Goal: Information Seeking & Learning: Compare options

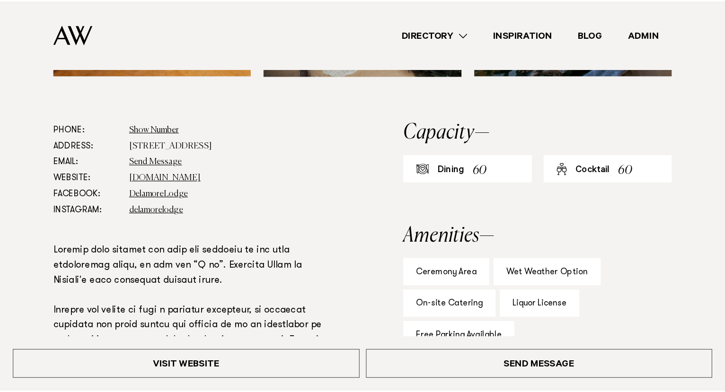
scroll to position [471, 0]
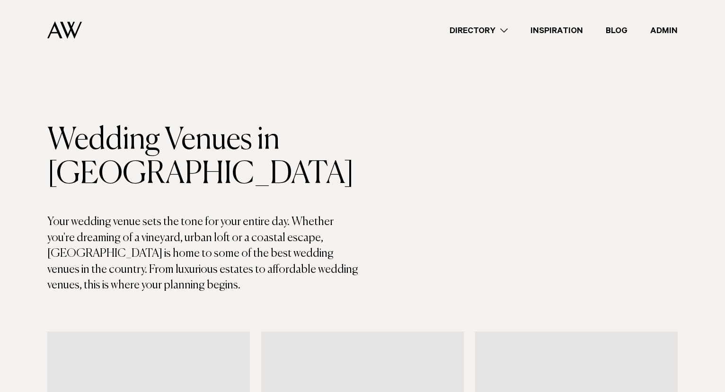
scroll to position [4299, 0]
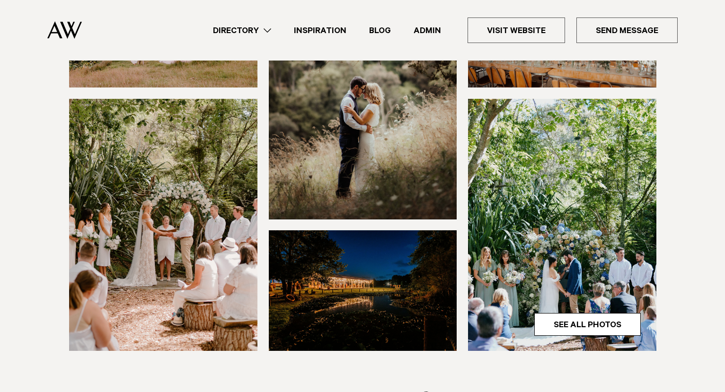
scroll to position [202, 0]
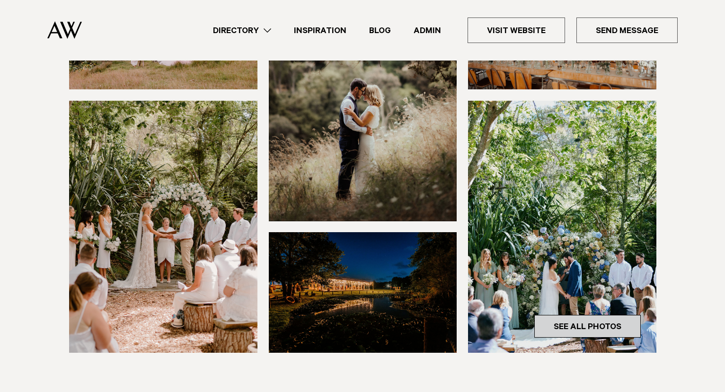
click at [587, 332] on link "See All Photos" at bounding box center [588, 326] width 107 height 23
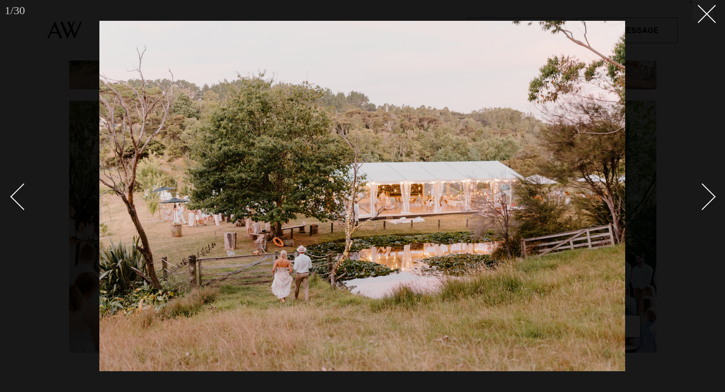
click at [716, 198] on div at bounding box center [362, 196] width 725 height 392
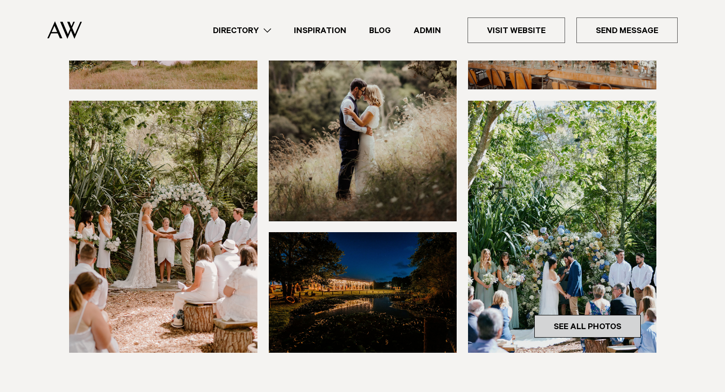
click at [595, 331] on link "See All Photos" at bounding box center [588, 326] width 107 height 23
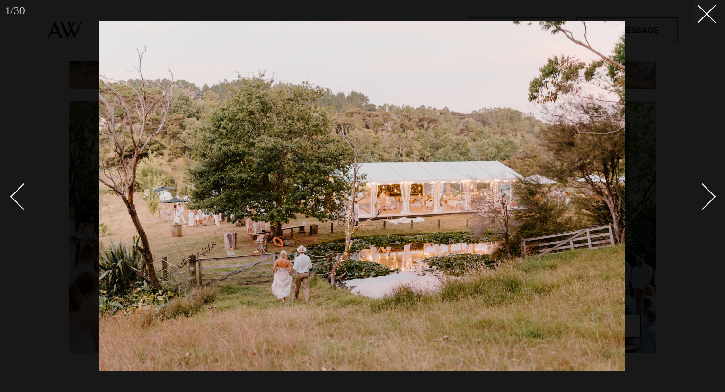
click at [704, 198] on div "Next slide" at bounding box center [702, 196] width 27 height 27
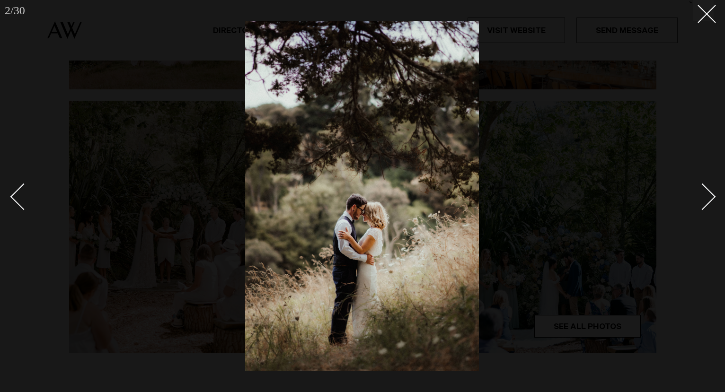
click at [705, 198] on div "Next slide" at bounding box center [702, 196] width 27 height 27
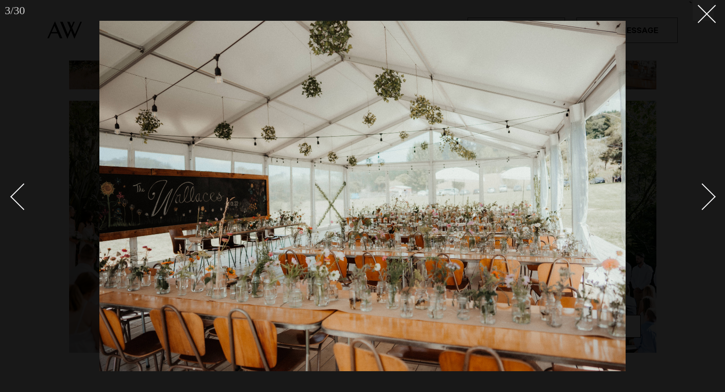
click at [705, 198] on div "Next slide" at bounding box center [702, 196] width 27 height 27
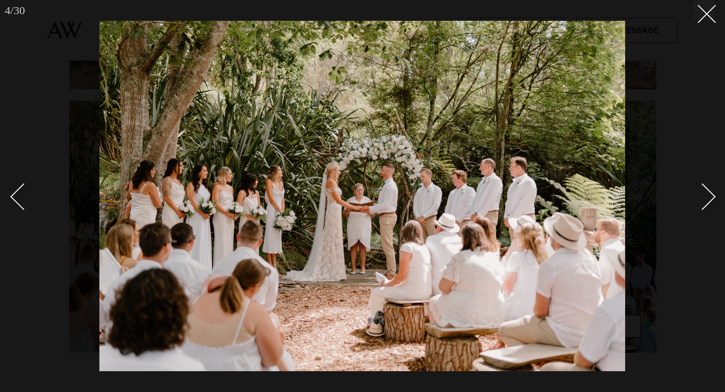
click at [700, 200] on div "Next slide" at bounding box center [702, 196] width 27 height 27
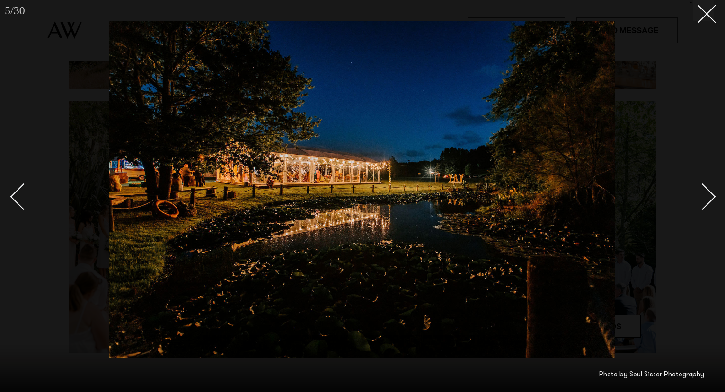
click at [700, 200] on div "Next slide" at bounding box center [702, 196] width 27 height 27
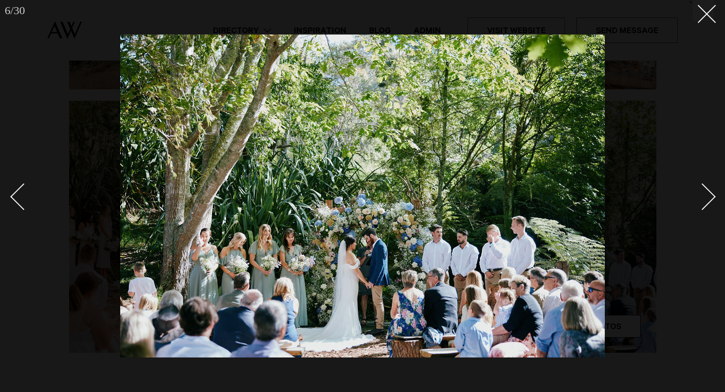
click at [717, 203] on div "6 / 30 ` Photo by Soul Sister Photography" at bounding box center [362, 196] width 725 height 392
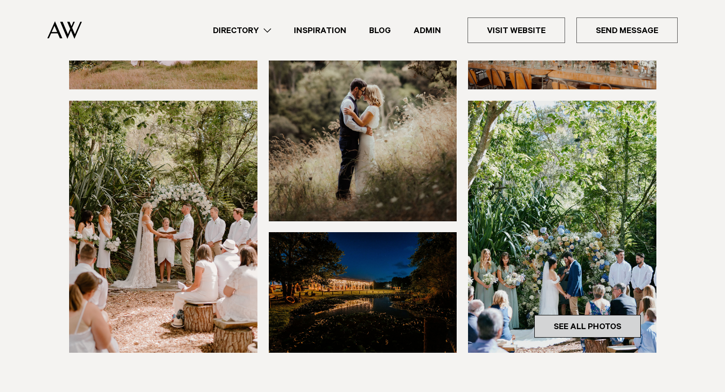
click at [606, 331] on link "See All Photos" at bounding box center [588, 326] width 107 height 23
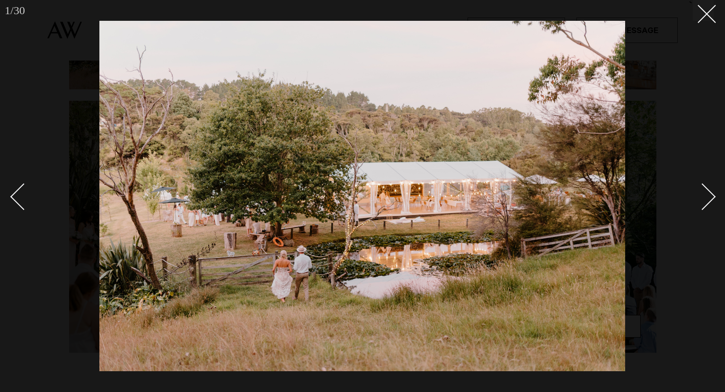
click at [708, 206] on link at bounding box center [697, 196] width 33 height 47
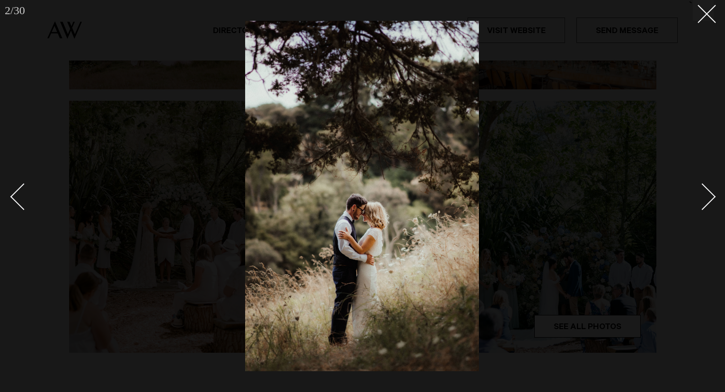
click at [707, 206] on link at bounding box center [697, 196] width 33 height 47
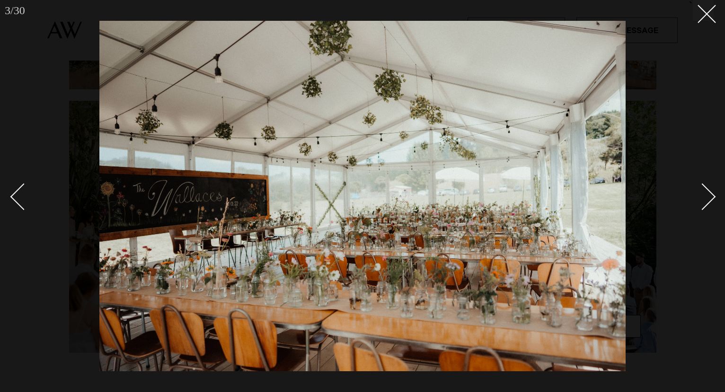
click at [707, 206] on link at bounding box center [697, 196] width 33 height 47
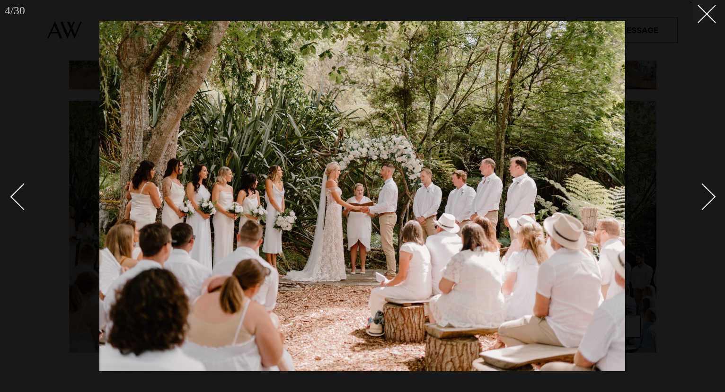
click at [707, 206] on link at bounding box center [697, 196] width 33 height 47
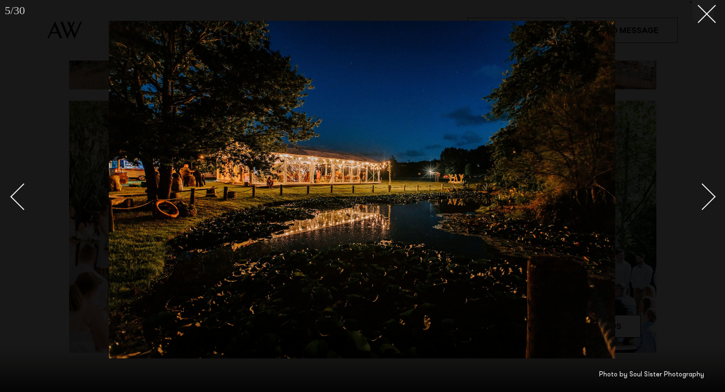
click at [706, 206] on link at bounding box center [697, 196] width 33 height 47
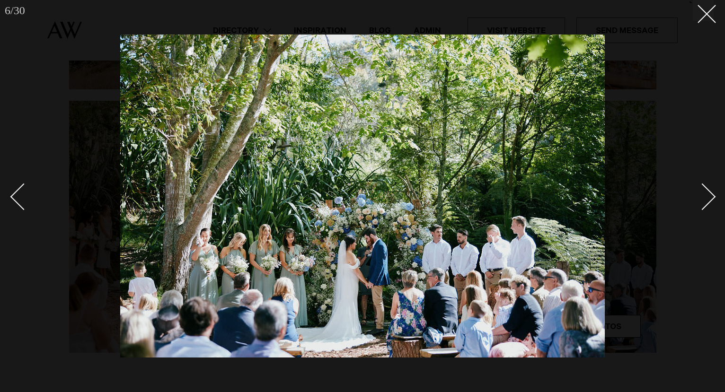
click at [706, 206] on link at bounding box center [697, 196] width 33 height 47
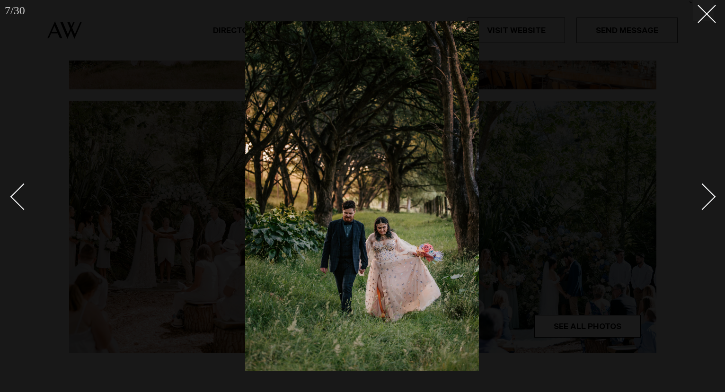
click at [705, 206] on div "Next slide" at bounding box center [702, 196] width 27 height 27
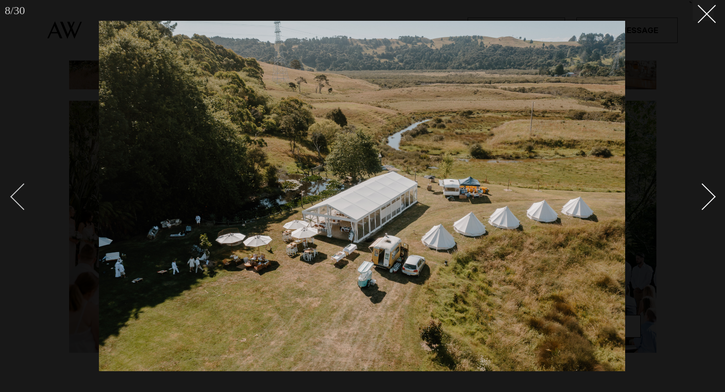
click at [11, 202] on div "8 / 30 ` Photo by Soul Sister Photography" at bounding box center [362, 196] width 725 height 392
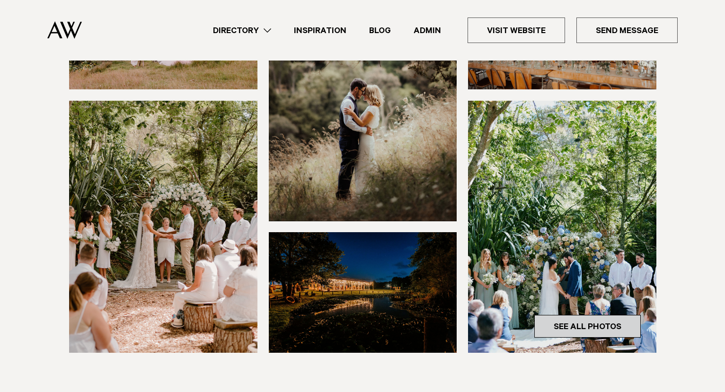
click at [614, 321] on link "See All Photos" at bounding box center [588, 326] width 107 height 23
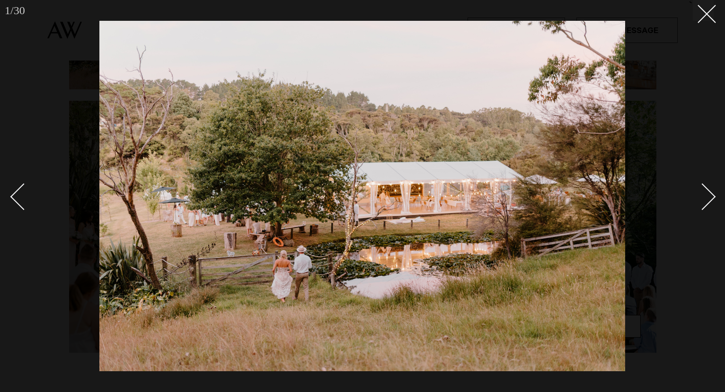
click at [705, 203] on div "Next slide" at bounding box center [702, 196] width 27 height 27
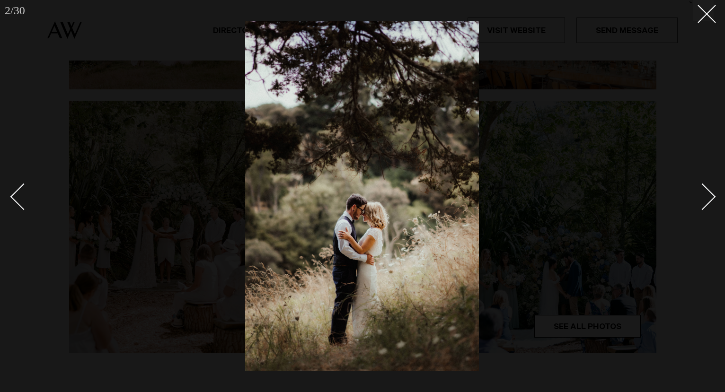
click at [705, 203] on div "Next slide" at bounding box center [702, 196] width 27 height 27
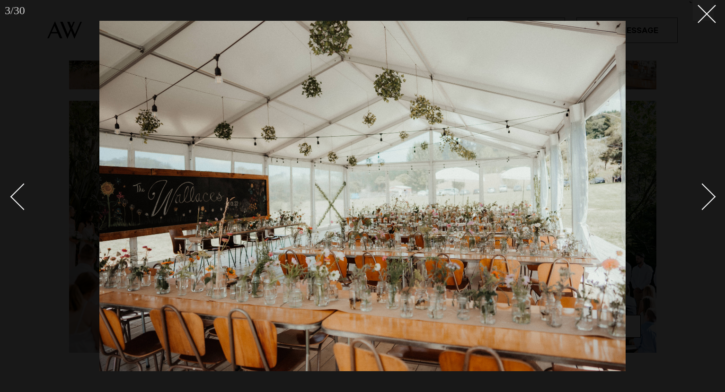
click at [705, 202] on div "Next slide" at bounding box center [702, 196] width 27 height 27
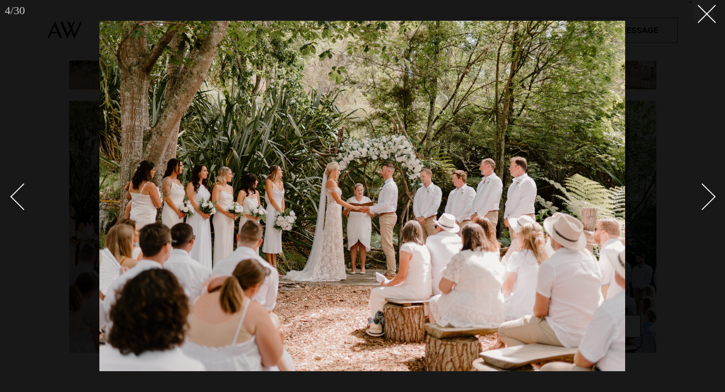
click at [705, 202] on div "Next slide" at bounding box center [702, 196] width 27 height 27
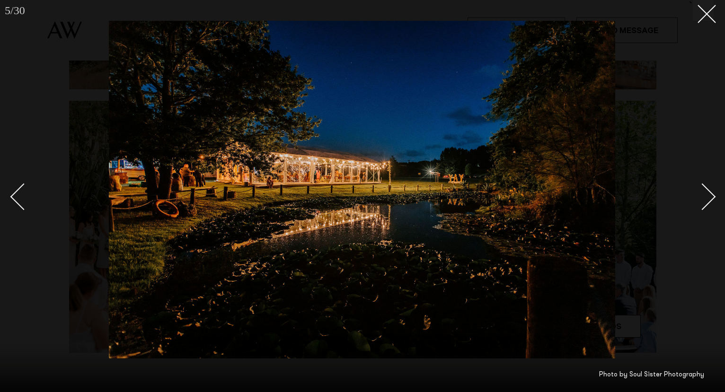
click at [705, 202] on div "Next slide" at bounding box center [702, 196] width 27 height 27
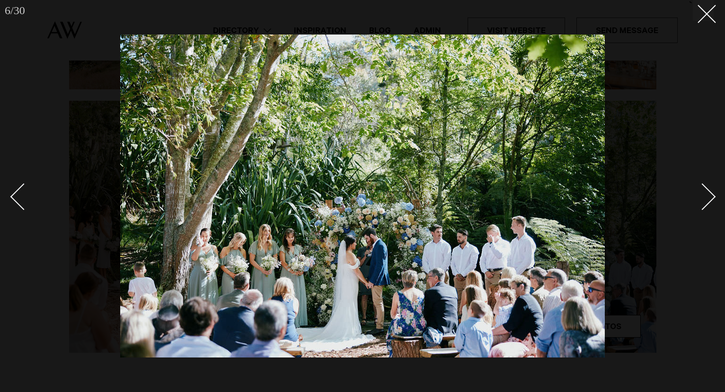
click at [705, 202] on div "Next slide" at bounding box center [702, 196] width 27 height 27
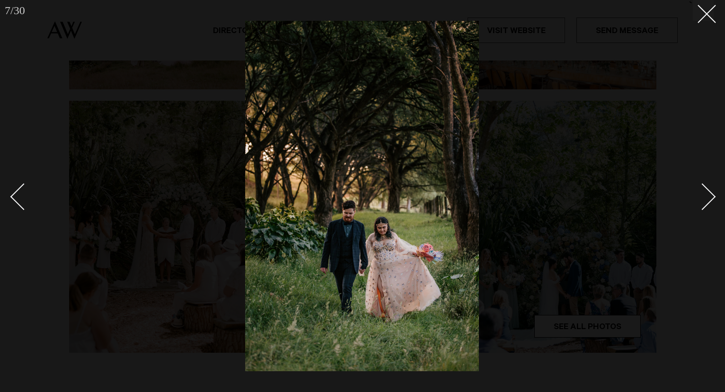
click at [705, 202] on div "Next slide" at bounding box center [702, 196] width 27 height 27
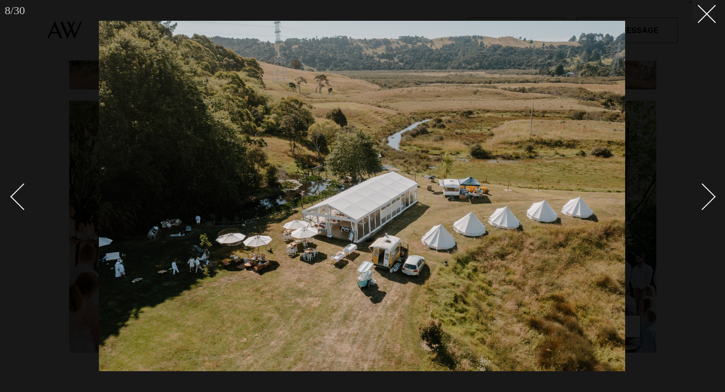
click at [705, 202] on div "Next slide" at bounding box center [702, 196] width 27 height 27
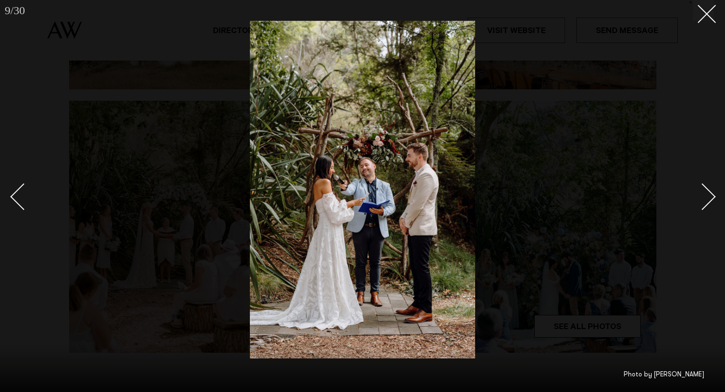
click at [706, 192] on div "Next slide" at bounding box center [702, 196] width 27 height 27
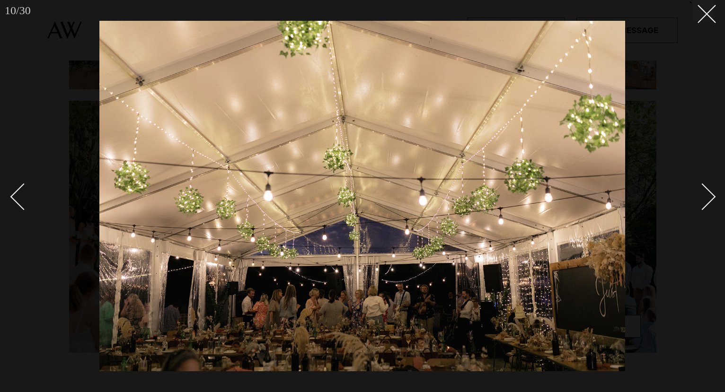
click at [706, 192] on div "Next slide" at bounding box center [702, 196] width 27 height 27
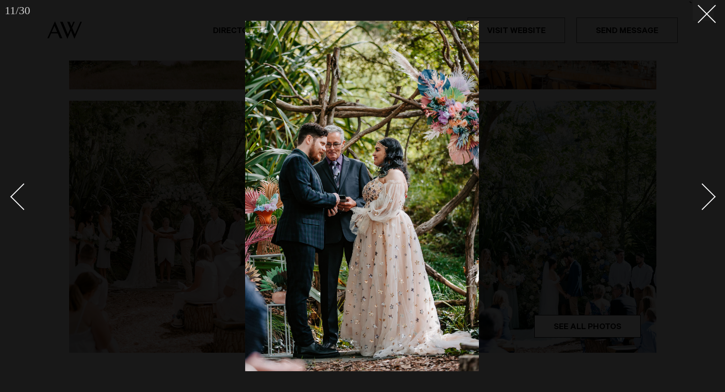
click at [706, 192] on div "Next slide" at bounding box center [702, 196] width 27 height 27
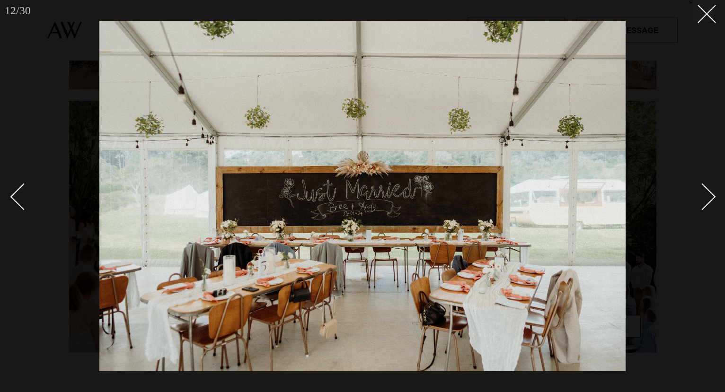
click at [706, 192] on div "Next slide" at bounding box center [702, 196] width 27 height 27
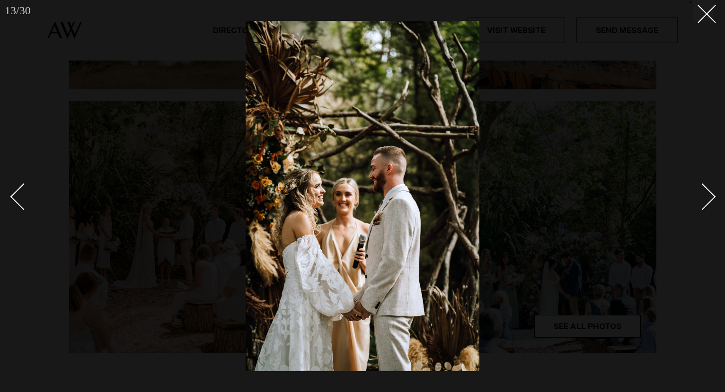
click at [706, 192] on div "Next slide" at bounding box center [702, 196] width 27 height 27
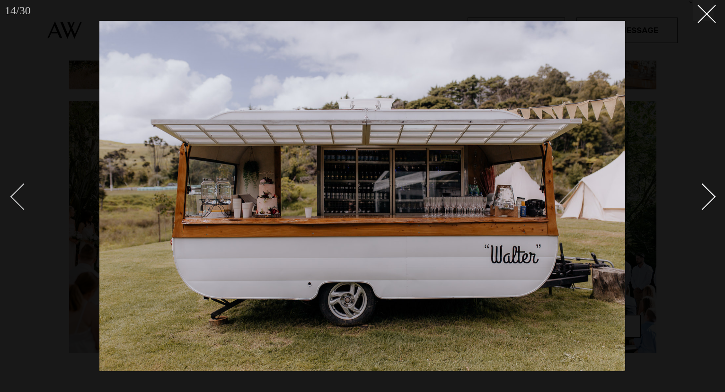
click at [24, 204] on div "Previous slide" at bounding box center [23, 196] width 27 height 27
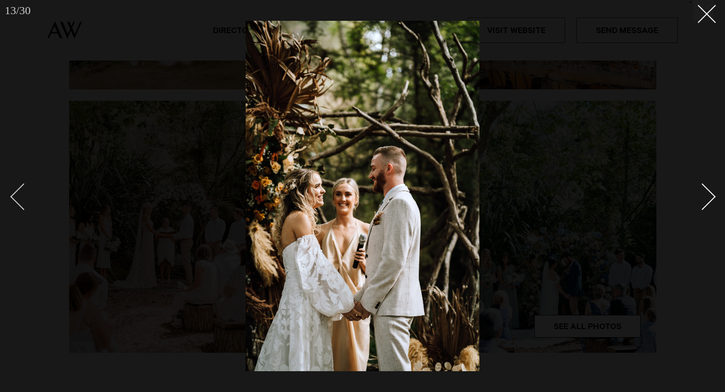
click at [24, 204] on div "Previous slide" at bounding box center [23, 196] width 27 height 27
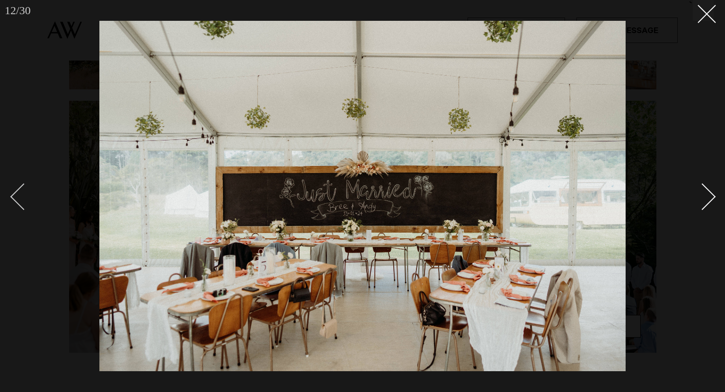
click at [24, 204] on div "Previous slide" at bounding box center [23, 196] width 27 height 27
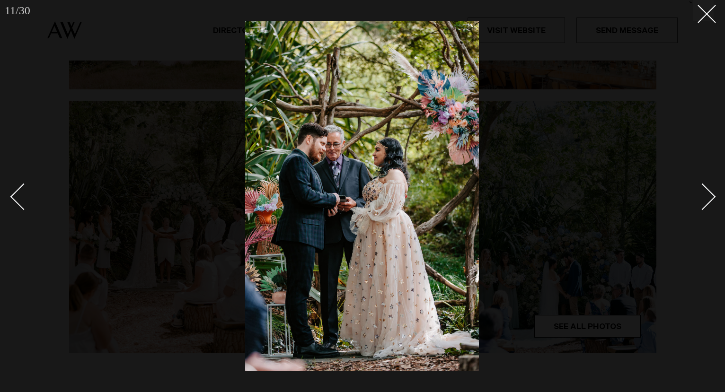
click at [702, 212] on link at bounding box center [697, 196] width 33 height 47
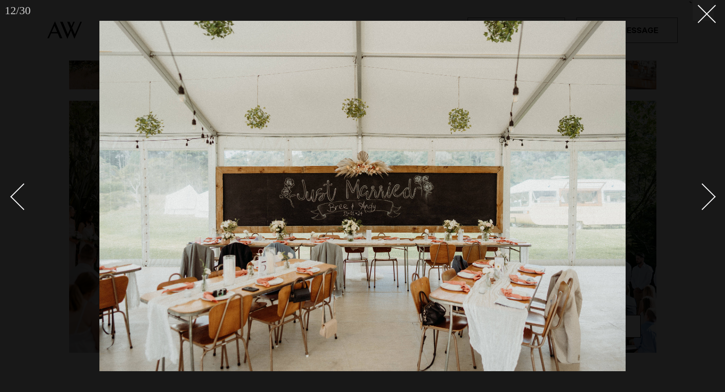
click at [697, 204] on div "Next slide" at bounding box center [702, 196] width 27 height 27
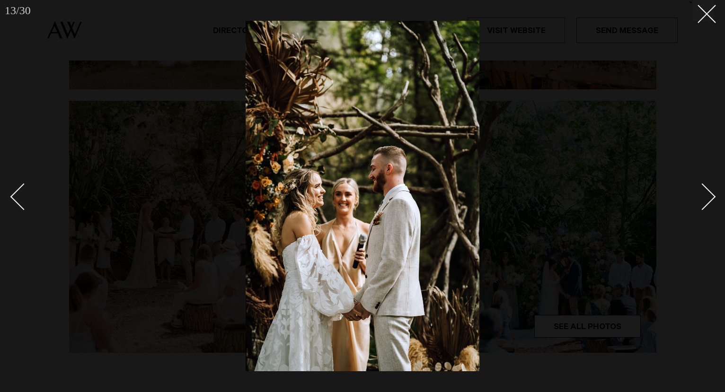
click at [708, 200] on div "Next slide" at bounding box center [702, 196] width 27 height 27
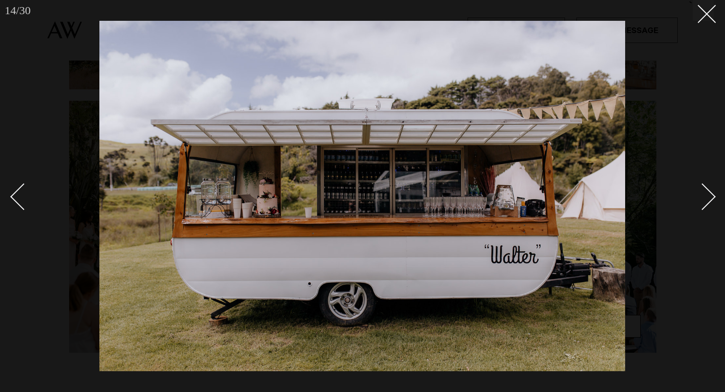
click at [708, 200] on div "Next slide" at bounding box center [702, 196] width 27 height 27
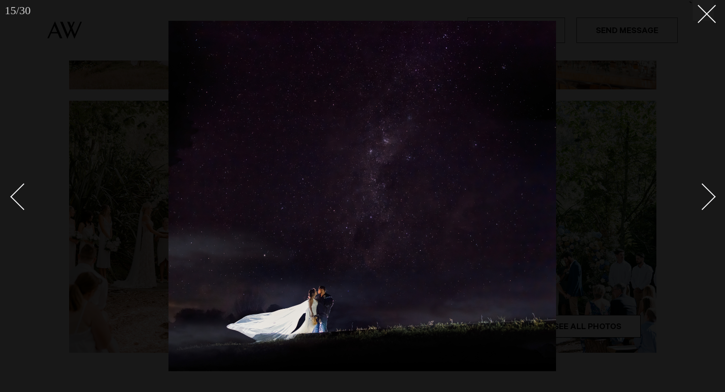
click at [708, 200] on div "Next slide" at bounding box center [702, 196] width 27 height 27
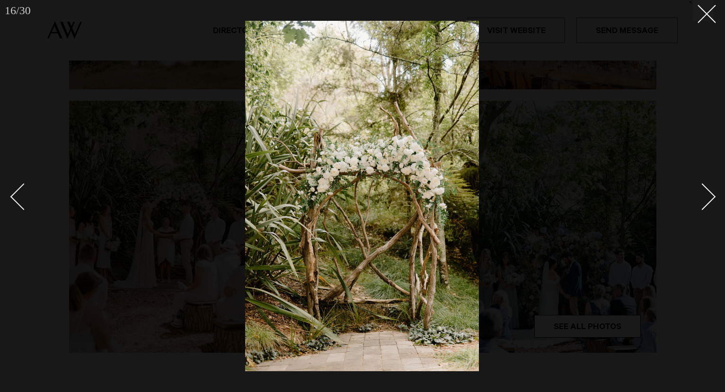
click at [708, 200] on div "Next slide" at bounding box center [702, 196] width 27 height 27
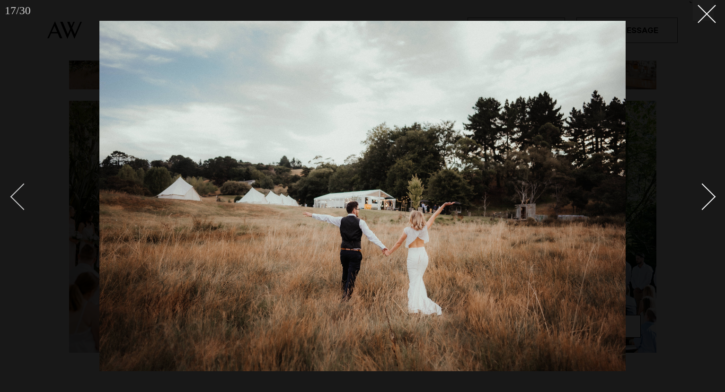
click at [22, 207] on div "Previous slide" at bounding box center [23, 196] width 27 height 27
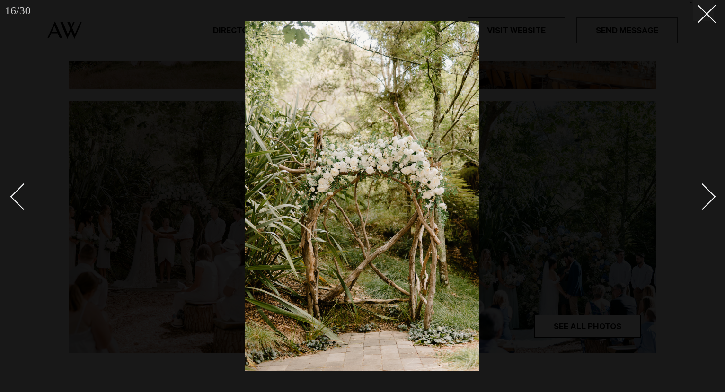
click at [696, 196] on div "Next slide" at bounding box center [702, 196] width 27 height 27
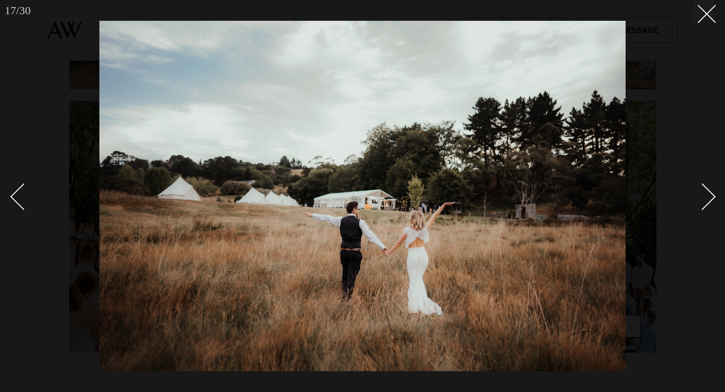
click at [697, 191] on div "Next slide" at bounding box center [702, 196] width 27 height 27
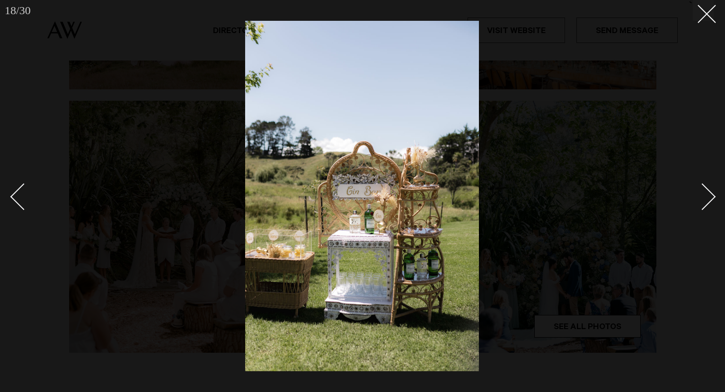
click at [708, 190] on div "Next slide" at bounding box center [702, 196] width 27 height 27
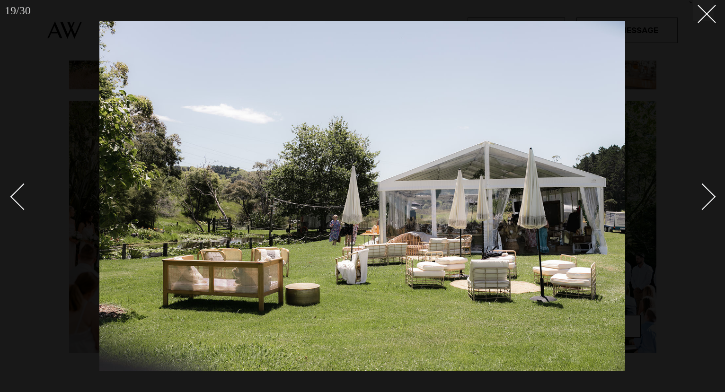
click at [708, 190] on div "Next slide" at bounding box center [702, 196] width 27 height 27
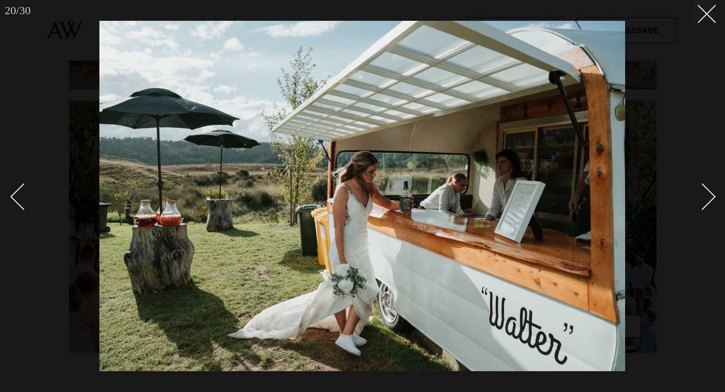
click at [708, 190] on div "Next slide" at bounding box center [702, 196] width 27 height 27
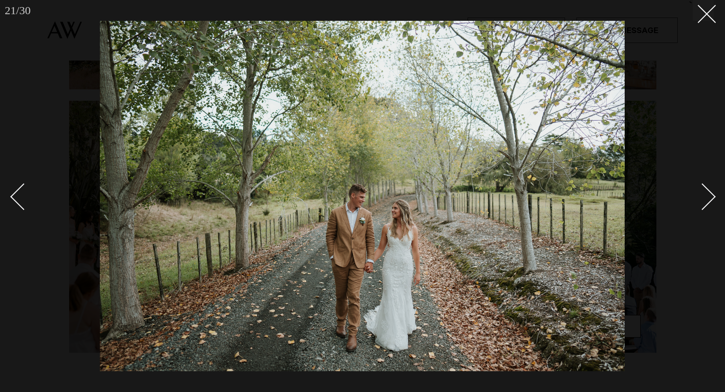
click at [708, 190] on div "Next slide" at bounding box center [702, 196] width 27 height 27
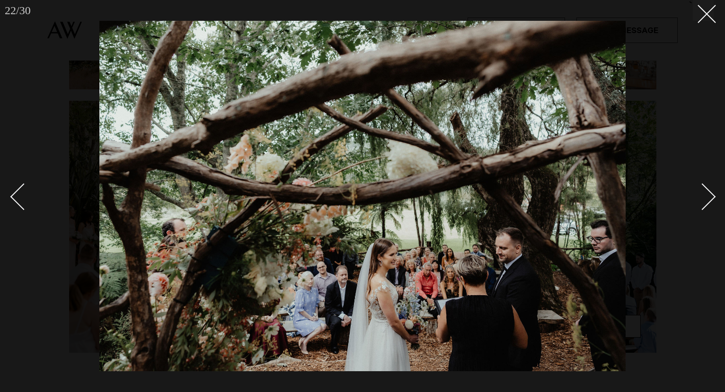
click at [708, 190] on div "Next slide" at bounding box center [702, 196] width 27 height 27
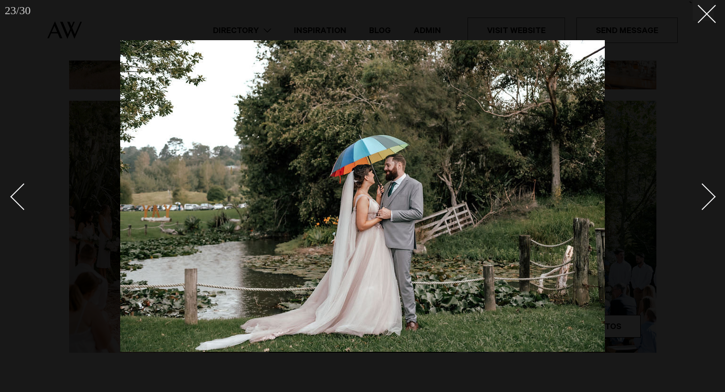
click at [708, 190] on div "Next slide" at bounding box center [702, 196] width 27 height 27
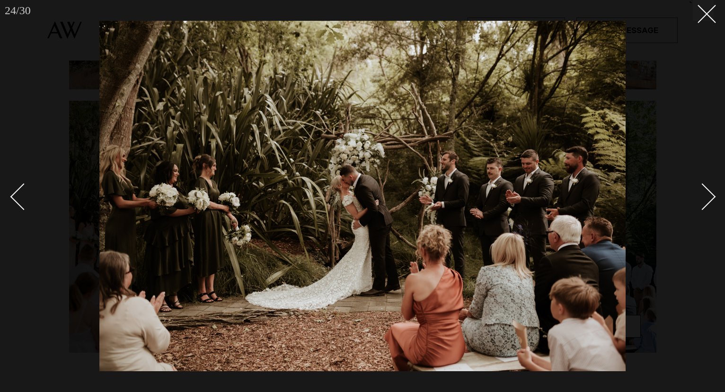
click at [708, 190] on div "Next slide" at bounding box center [702, 196] width 27 height 27
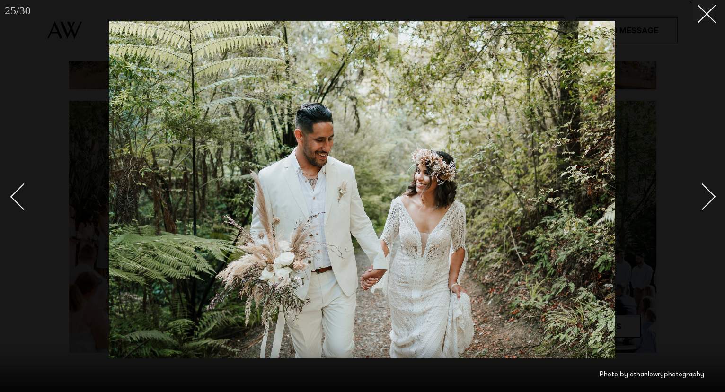
click at [708, 190] on div "Next slide" at bounding box center [702, 196] width 27 height 27
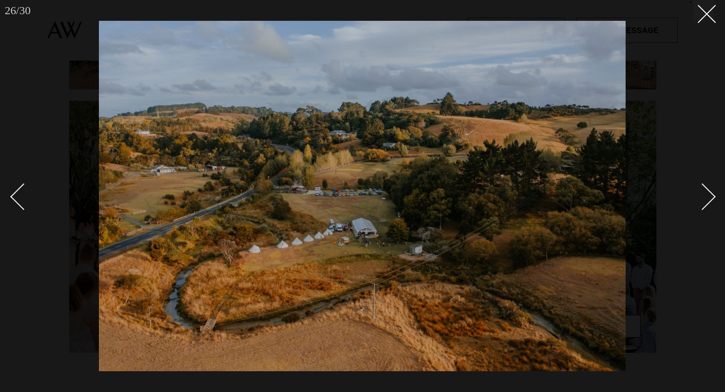
click at [708, 190] on div "Next slide" at bounding box center [702, 196] width 27 height 27
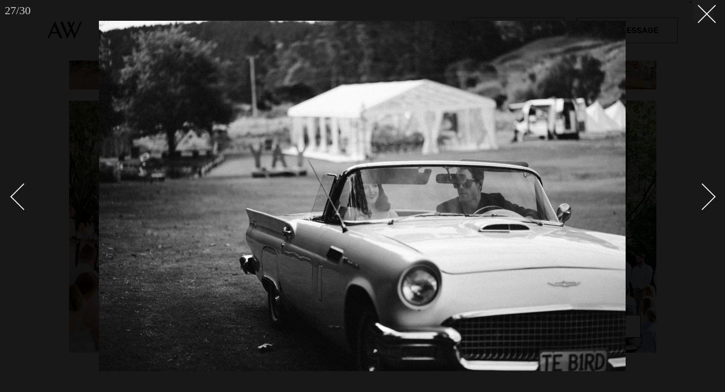
click at [708, 190] on div "Next slide" at bounding box center [702, 196] width 27 height 27
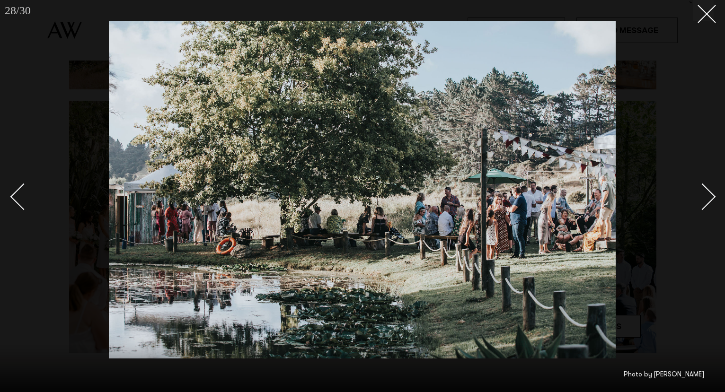
click at [708, 190] on div "Next slide" at bounding box center [702, 196] width 27 height 27
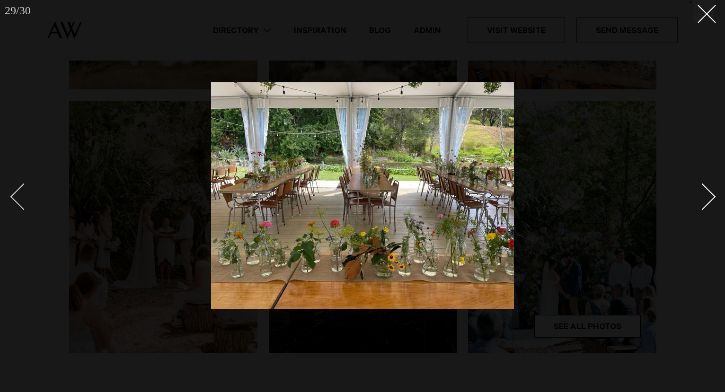
click at [16, 201] on div "Previous slide" at bounding box center [23, 196] width 27 height 27
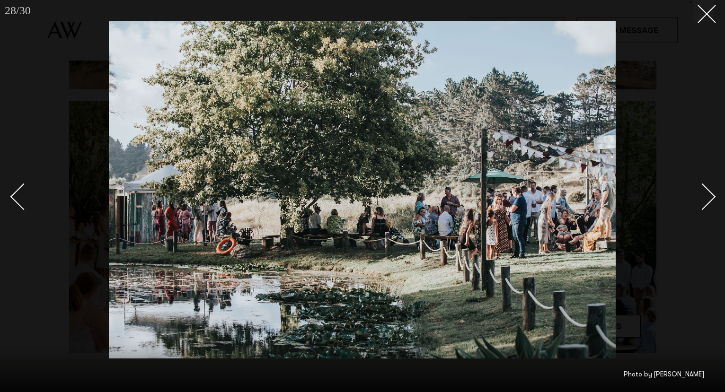
click at [710, 195] on div "Next slide" at bounding box center [702, 196] width 27 height 27
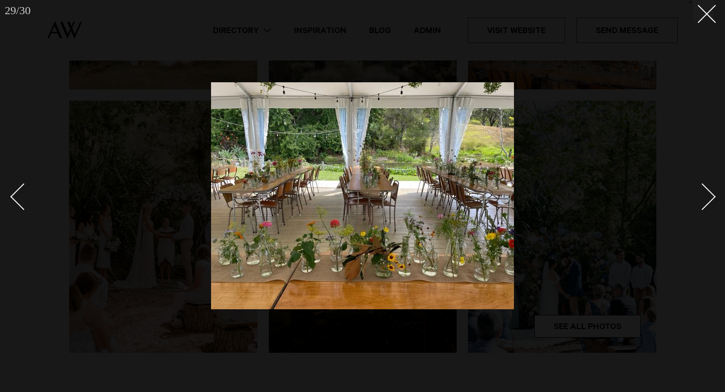
click at [710, 195] on div "Next slide" at bounding box center [702, 196] width 27 height 27
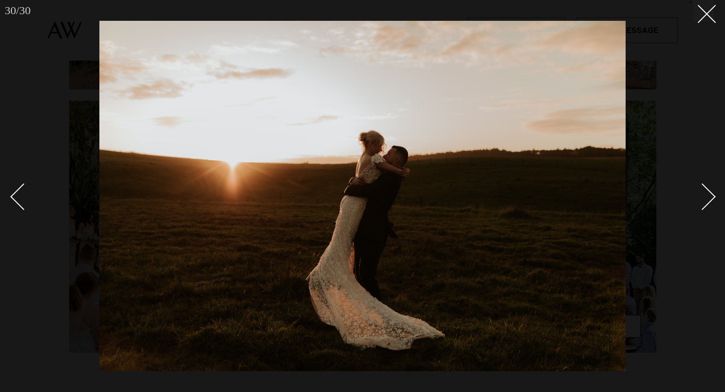
click at [710, 195] on div "Next slide" at bounding box center [702, 196] width 27 height 27
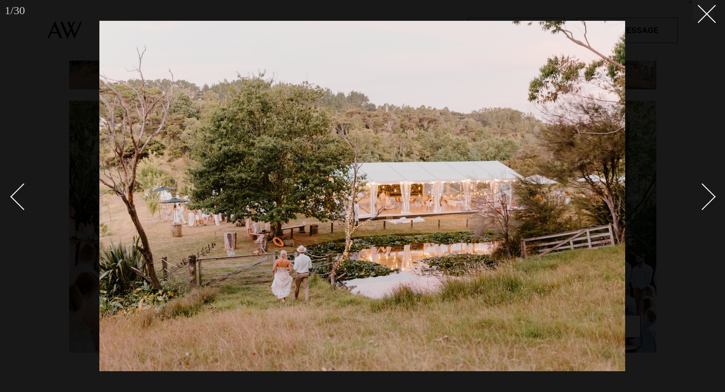
click at [710, 195] on div "Next slide" at bounding box center [702, 196] width 27 height 27
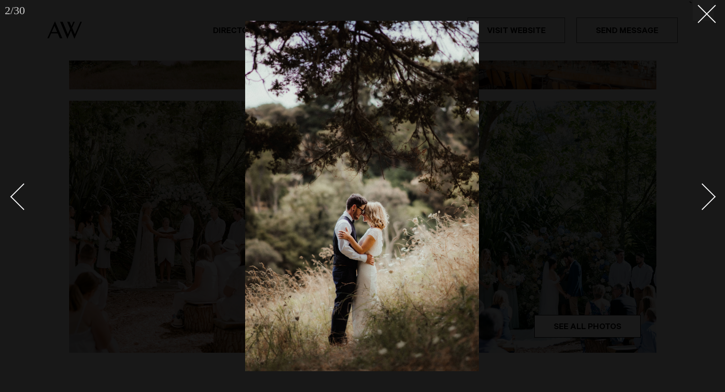
click at [710, 195] on div "Next slide" at bounding box center [702, 196] width 27 height 27
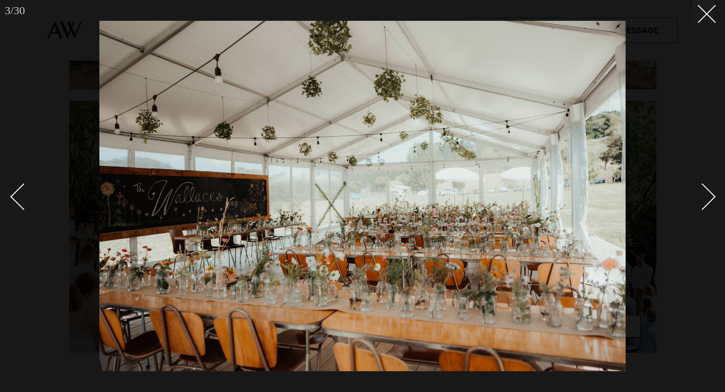
click at [710, 195] on div "Next slide" at bounding box center [702, 196] width 27 height 27
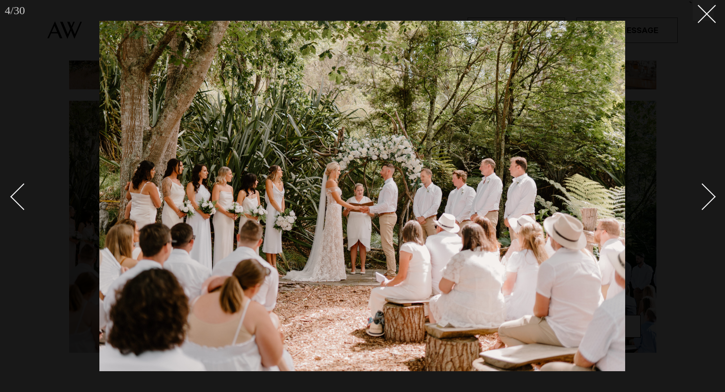
click at [710, 195] on div "Next slide" at bounding box center [702, 196] width 27 height 27
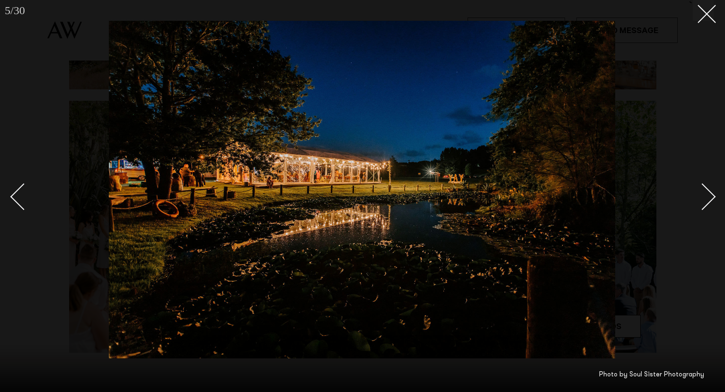
click at [710, 195] on div "Next slide" at bounding box center [702, 196] width 27 height 27
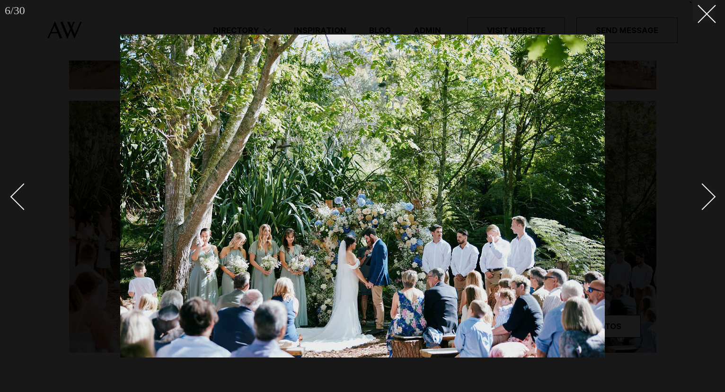
click at [710, 195] on div "Next slide" at bounding box center [702, 196] width 27 height 27
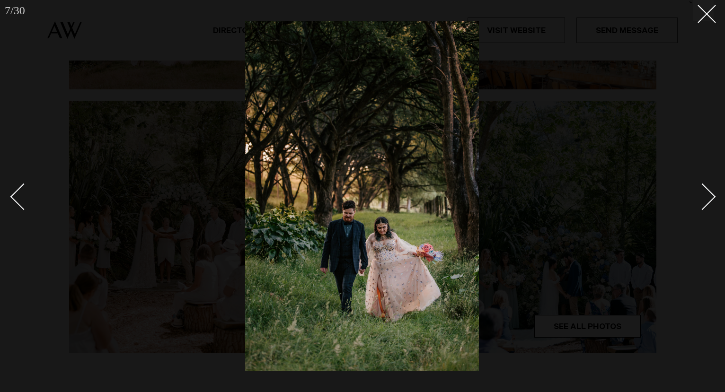
click at [710, 195] on div "Next slide" at bounding box center [702, 196] width 27 height 27
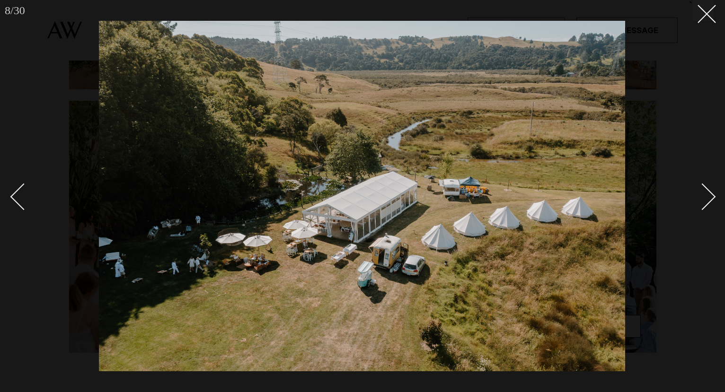
click at [704, 204] on div "Next slide" at bounding box center [702, 196] width 27 height 27
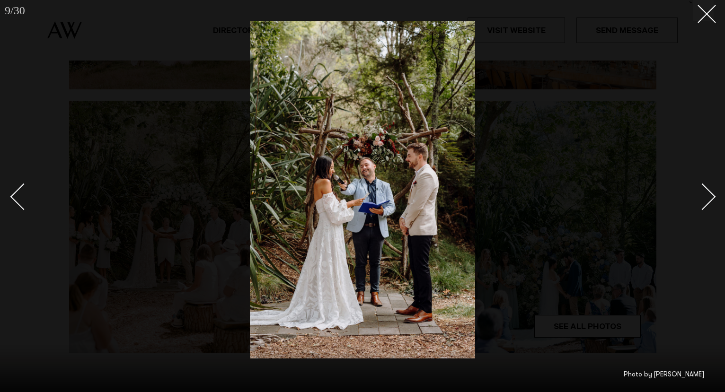
click at [704, 203] on div "Next slide" at bounding box center [702, 196] width 27 height 27
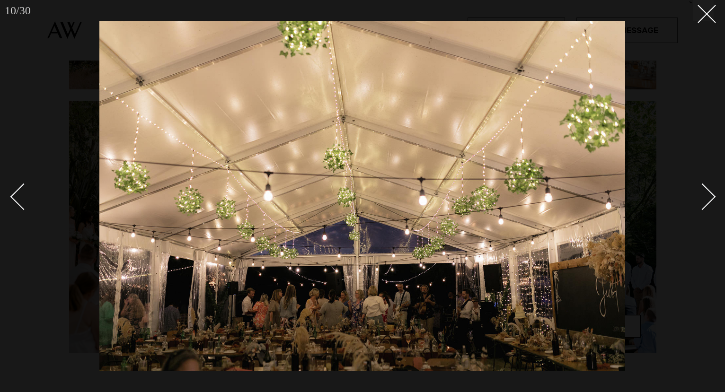
click at [704, 203] on div "Next slide" at bounding box center [702, 196] width 27 height 27
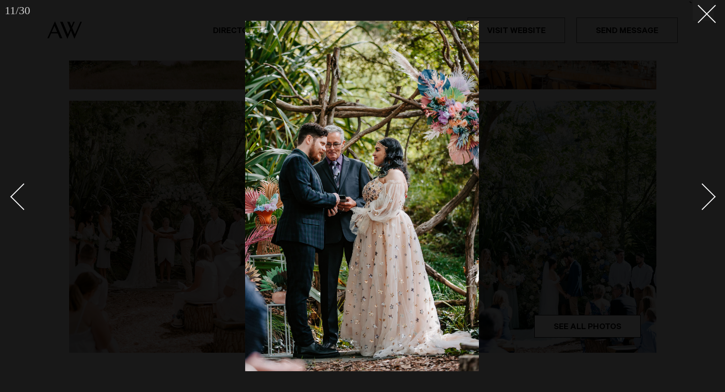
click at [704, 203] on div "Next slide" at bounding box center [702, 196] width 27 height 27
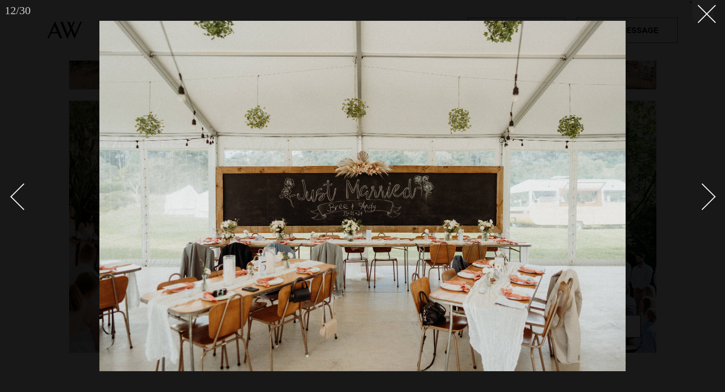
click at [704, 203] on div "Next slide" at bounding box center [702, 196] width 27 height 27
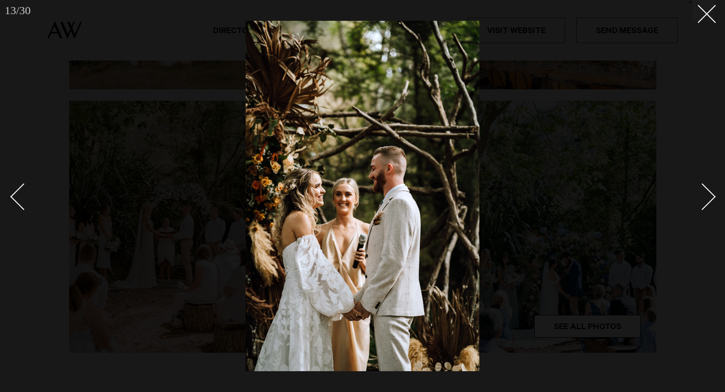
click at [704, 203] on div "Next slide" at bounding box center [702, 196] width 27 height 27
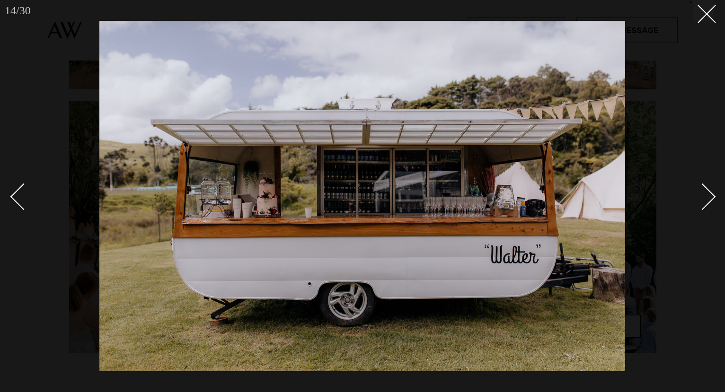
click at [707, 199] on div "Next slide" at bounding box center [702, 196] width 27 height 27
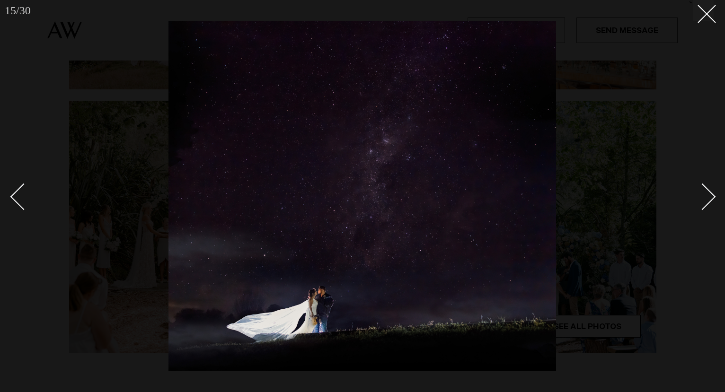
click at [697, 23] on div at bounding box center [362, 196] width 725 height 392
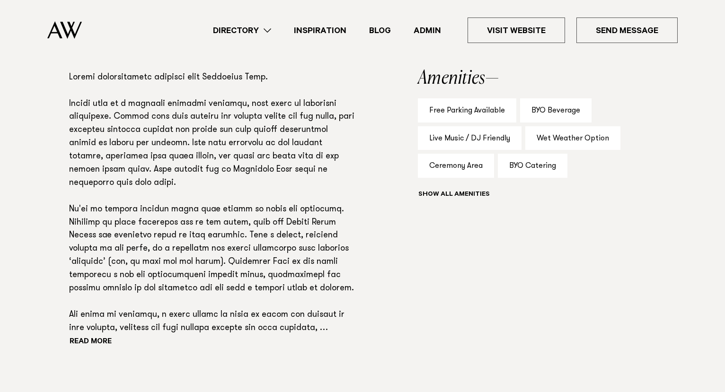
scroll to position [620, 0]
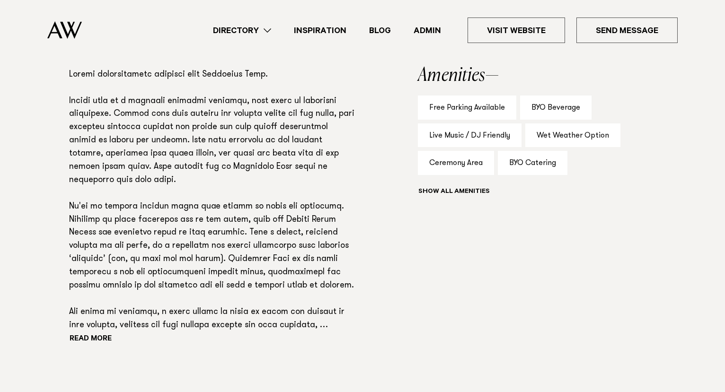
click at [81, 344] on div "Read more" at bounding box center [213, 208] width 288 height 278
click at [89, 340] on button "Read more" at bounding box center [111, 340] width 85 height 14
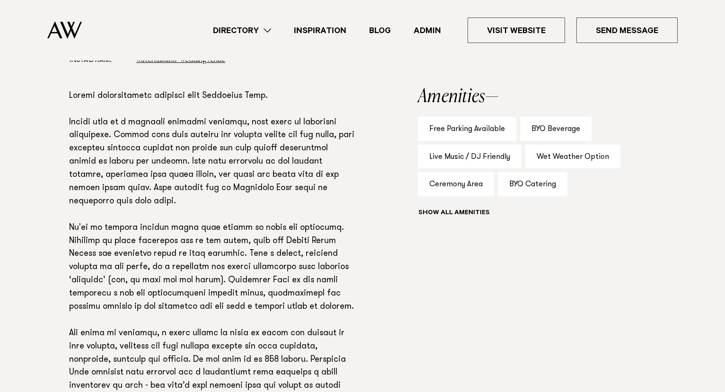
scroll to position [597, 0]
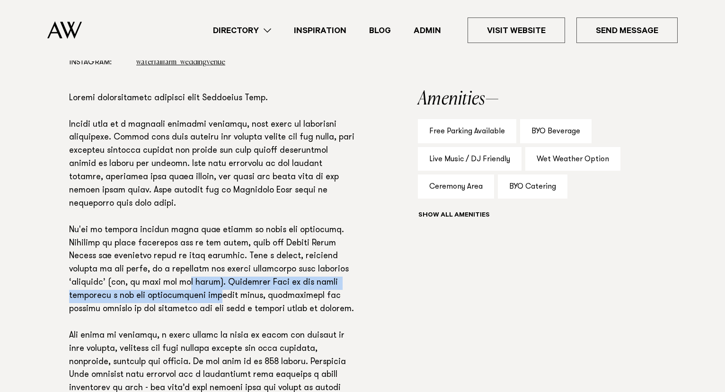
drag, startPoint x: 187, startPoint y: 280, endPoint x: 222, endPoint y: 301, distance: 40.5
click at [219, 300] on p at bounding box center [213, 257] width 288 height 330
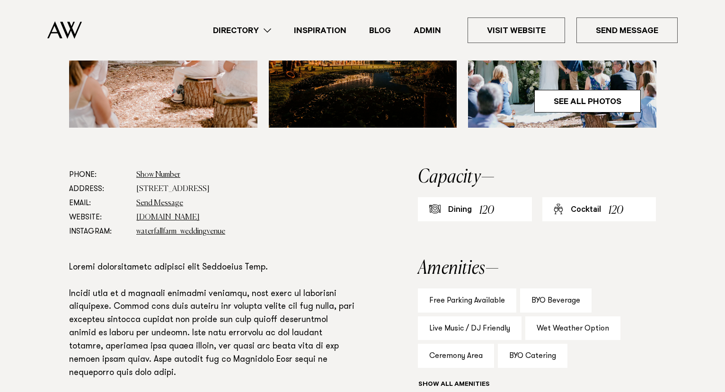
scroll to position [443, 0]
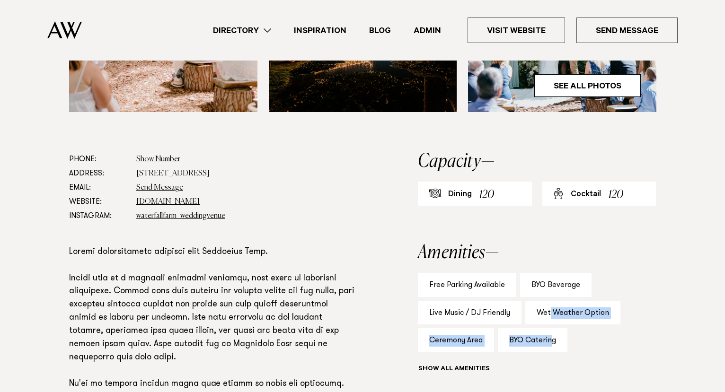
drag, startPoint x: 549, startPoint y: 316, endPoint x: 549, endPoint y: 336, distance: 19.4
click at [549, 336] on div "Free Parking Available BYO Beverage Live Music / DJ Friendly Wet Weather Option…" at bounding box center [537, 325] width 238 height 104
click at [544, 338] on div "BYO Catering" at bounding box center [533, 341] width 70 height 24
click at [465, 367] on button "Show all" at bounding box center [471, 370] width 107 height 10
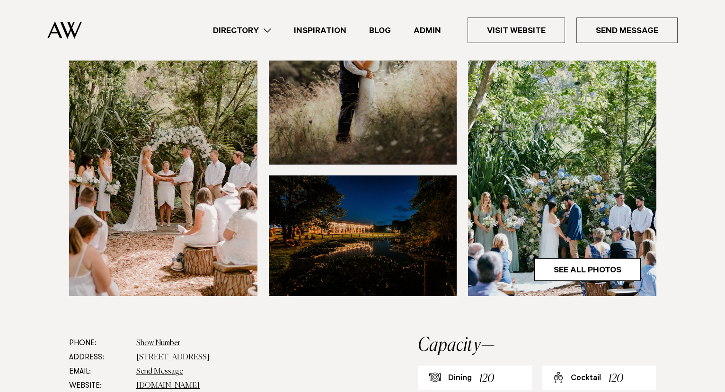
scroll to position [253, 0]
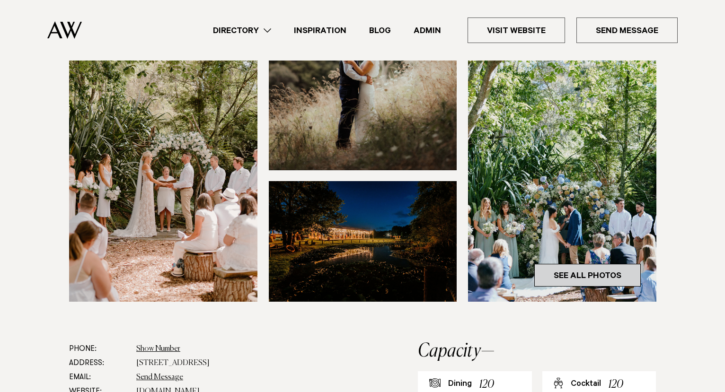
click at [611, 279] on link "See All Photos" at bounding box center [588, 275] width 107 height 23
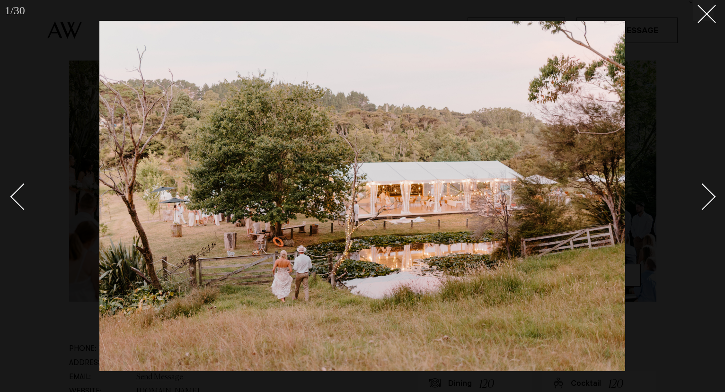
click at [713, 198] on div "Next slide" at bounding box center [702, 196] width 27 height 27
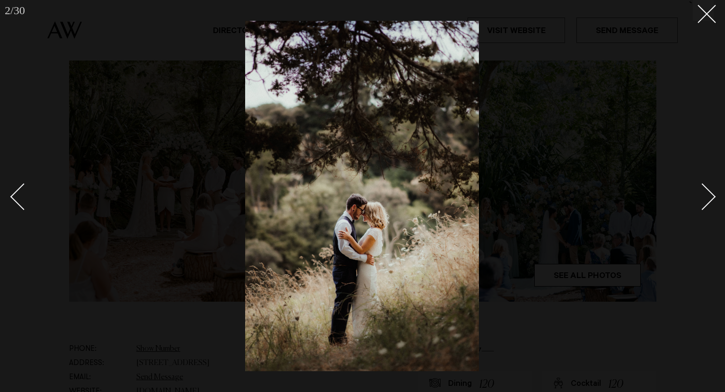
click at [713, 198] on div "Next slide" at bounding box center [702, 196] width 27 height 27
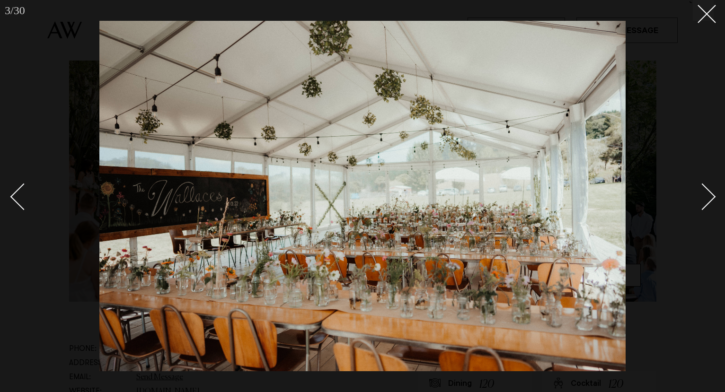
click at [713, 198] on div "Next slide" at bounding box center [702, 196] width 27 height 27
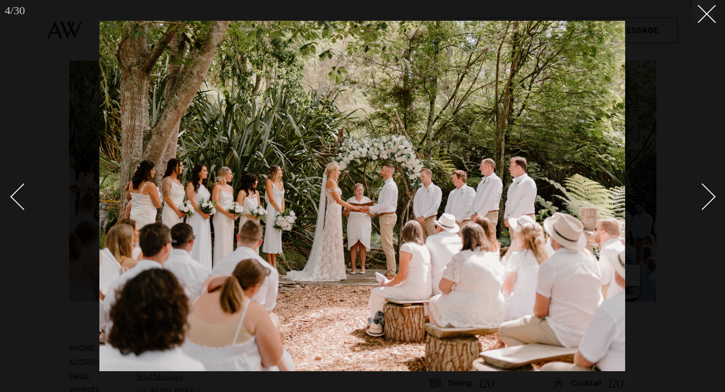
click at [713, 198] on div "Next slide" at bounding box center [702, 196] width 27 height 27
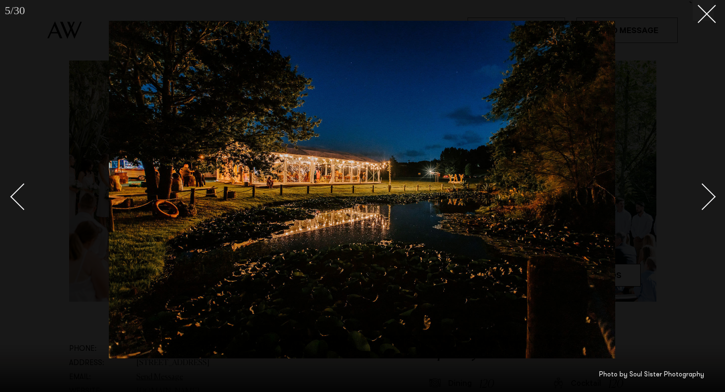
click at [713, 198] on div "Next slide" at bounding box center [702, 196] width 27 height 27
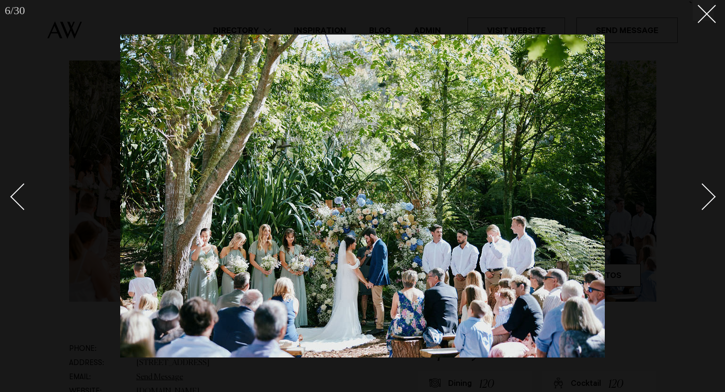
click at [713, 198] on div "Next slide" at bounding box center [702, 196] width 27 height 27
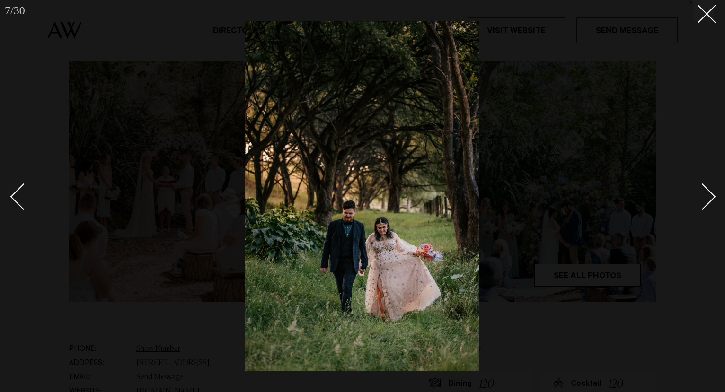
click at [713, 198] on div "Next slide" at bounding box center [702, 196] width 27 height 27
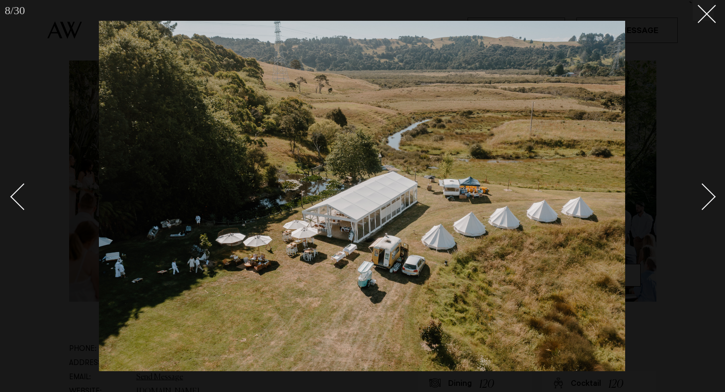
click at [713, 198] on div "Next slide" at bounding box center [702, 196] width 27 height 27
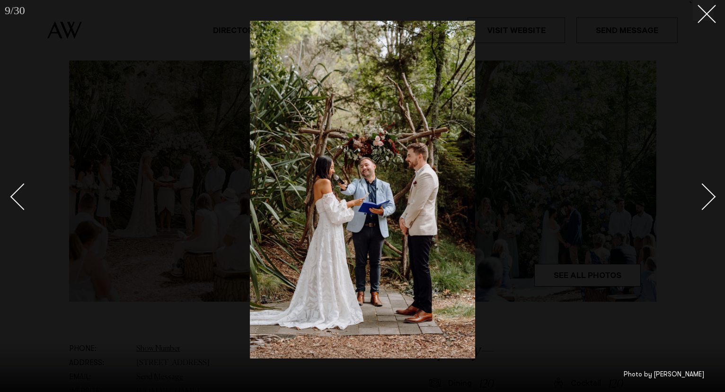
click at [713, 198] on div "Next slide" at bounding box center [702, 196] width 27 height 27
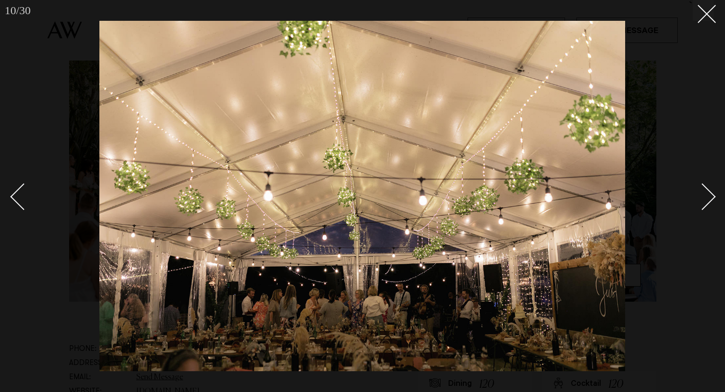
click at [713, 198] on div "Next slide" at bounding box center [702, 196] width 27 height 27
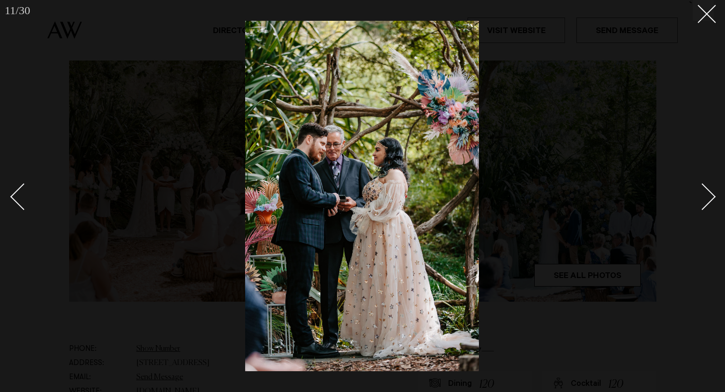
click at [713, 198] on div "Next slide" at bounding box center [702, 196] width 27 height 27
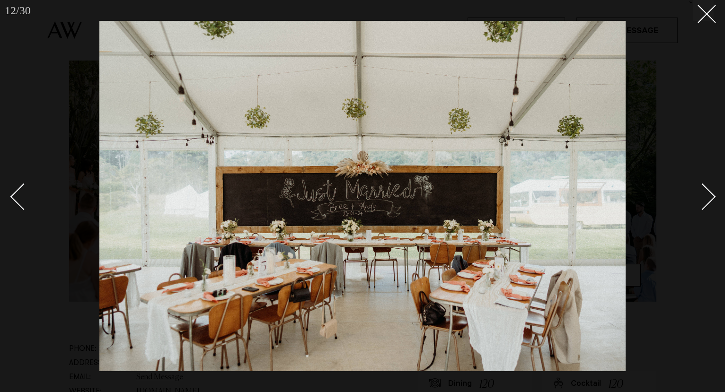
click at [711, 198] on div "Next slide" at bounding box center [702, 196] width 27 height 27
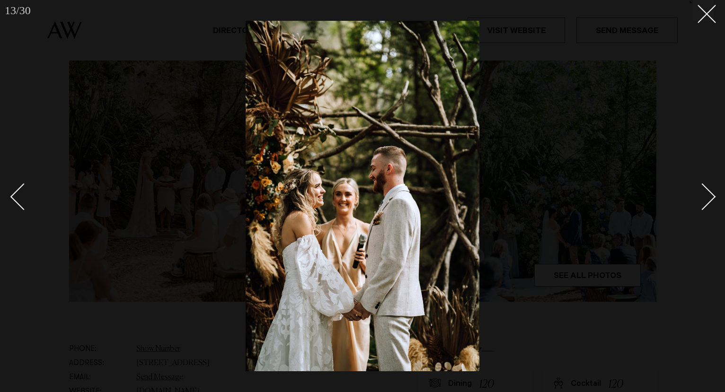
click at [711, 198] on div "Next slide" at bounding box center [702, 196] width 27 height 27
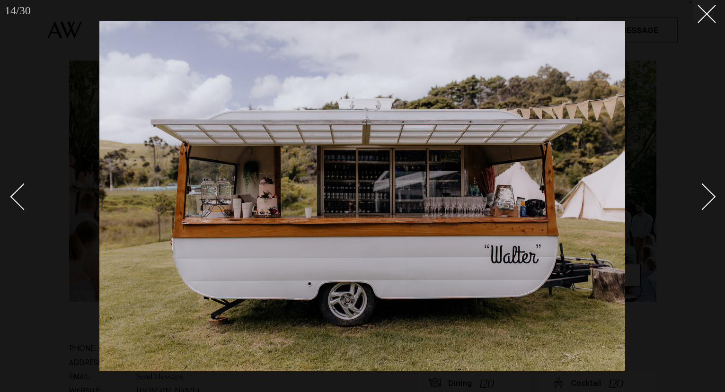
click at [711, 198] on div "Next slide" at bounding box center [702, 196] width 27 height 27
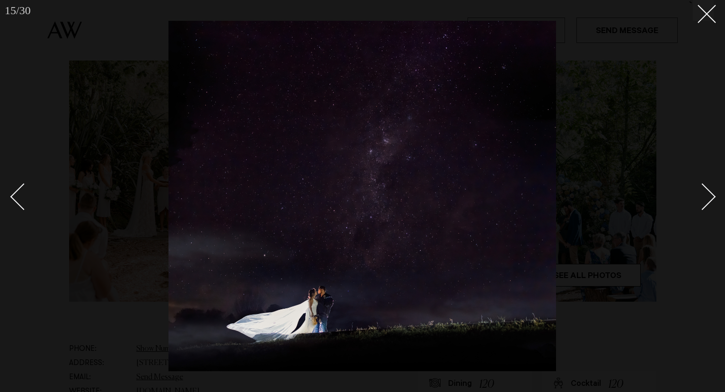
click at [710, 197] on div "Next slide" at bounding box center [702, 196] width 27 height 27
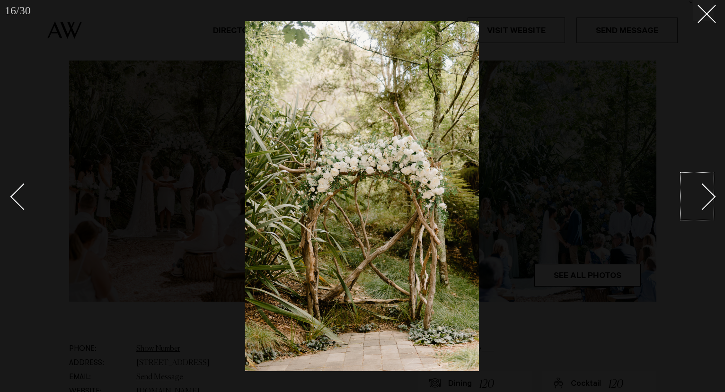
click at [704, 183] on link at bounding box center [697, 196] width 33 height 47
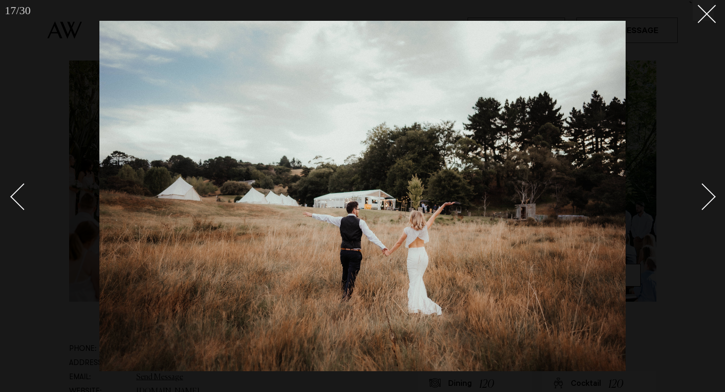
click at [704, 183] on link at bounding box center [697, 196] width 33 height 47
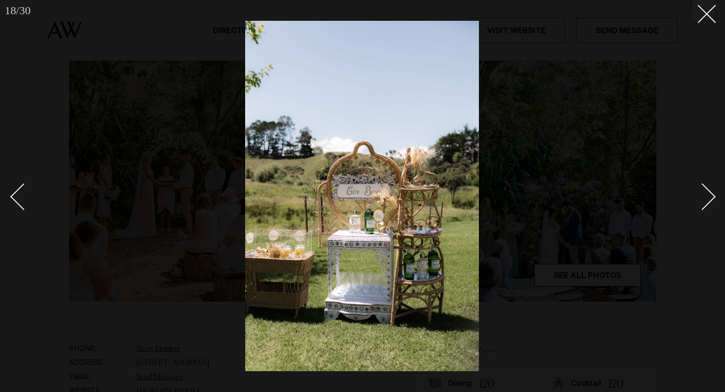
click at [704, 183] on link at bounding box center [697, 196] width 33 height 47
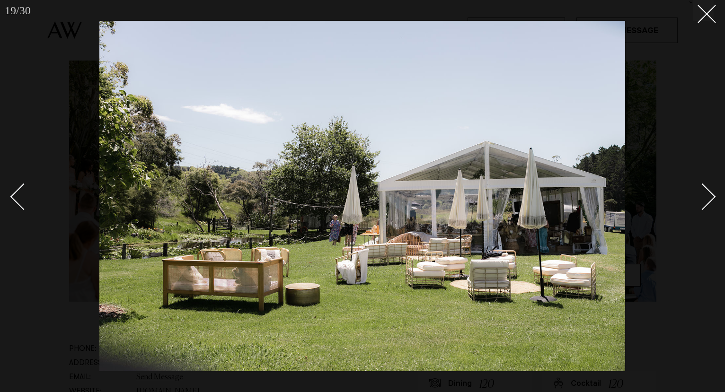
click at [704, 183] on link at bounding box center [697, 196] width 33 height 47
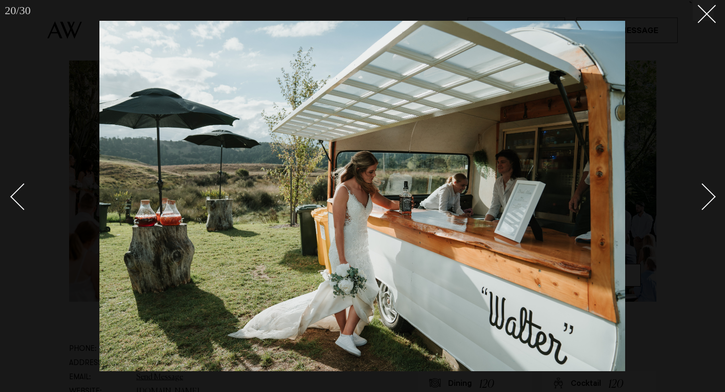
click at [704, 183] on link at bounding box center [697, 196] width 33 height 47
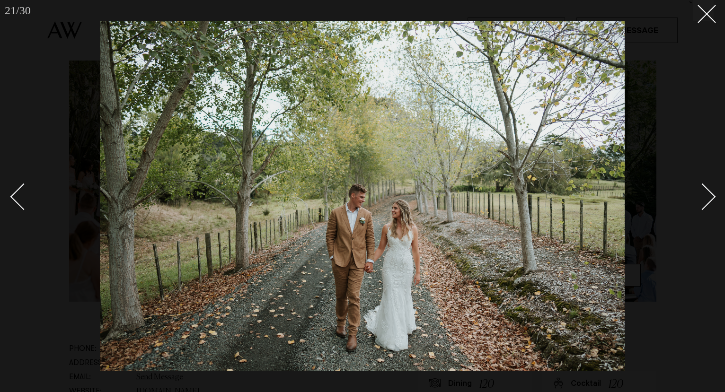
click at [703, 182] on link at bounding box center [697, 196] width 33 height 47
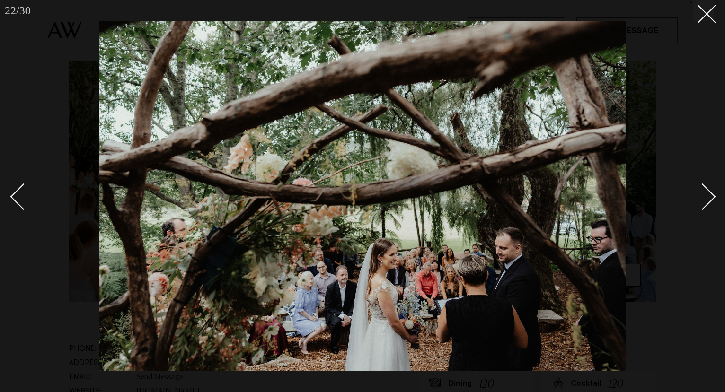
click at [703, 182] on link at bounding box center [697, 196] width 33 height 47
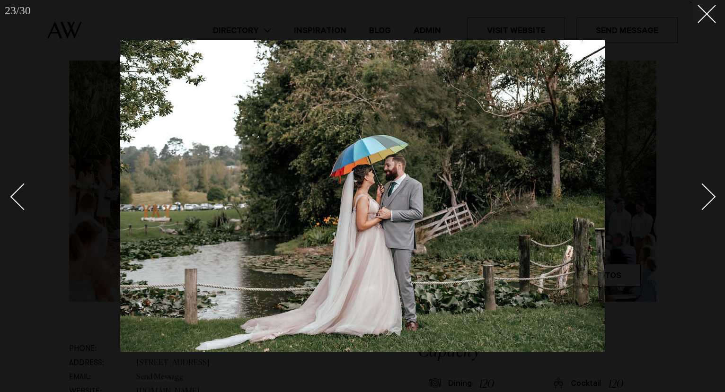
click at [703, 182] on link at bounding box center [697, 196] width 33 height 47
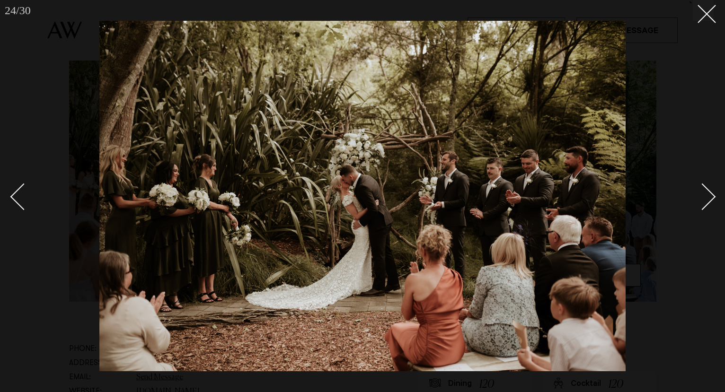
click at [703, 182] on link at bounding box center [697, 196] width 33 height 47
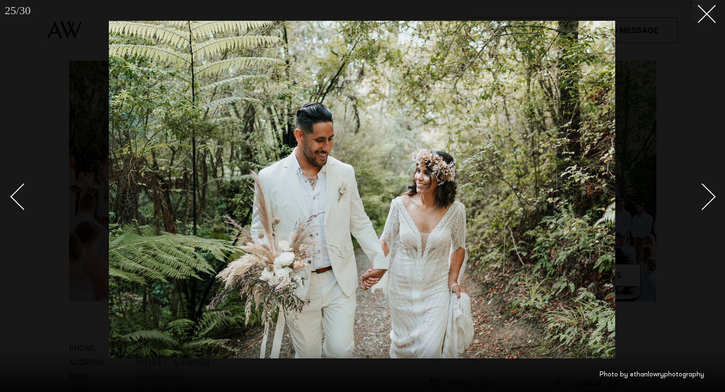
click at [703, 182] on link at bounding box center [697, 196] width 33 height 47
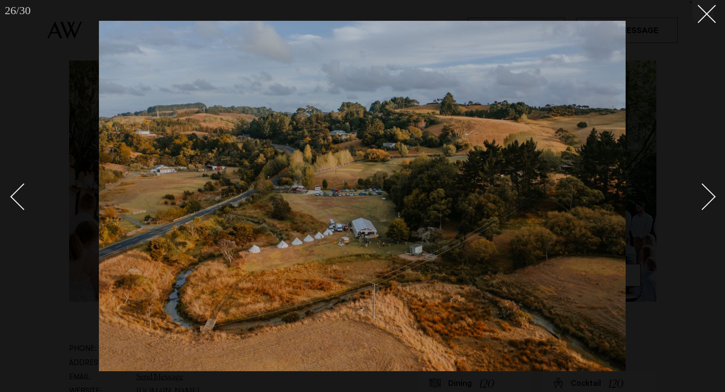
click at [703, 182] on link at bounding box center [697, 196] width 33 height 47
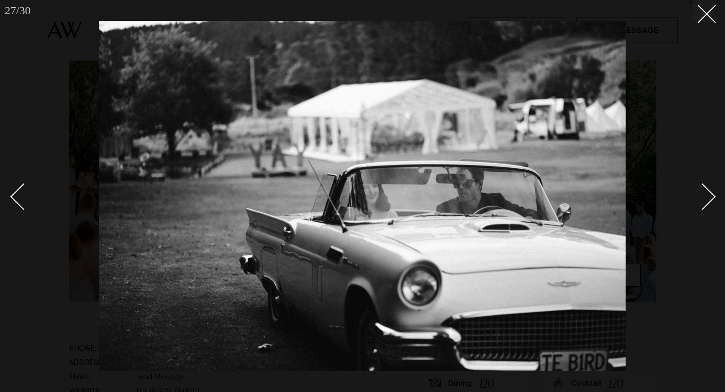
click at [703, 182] on link at bounding box center [697, 196] width 33 height 47
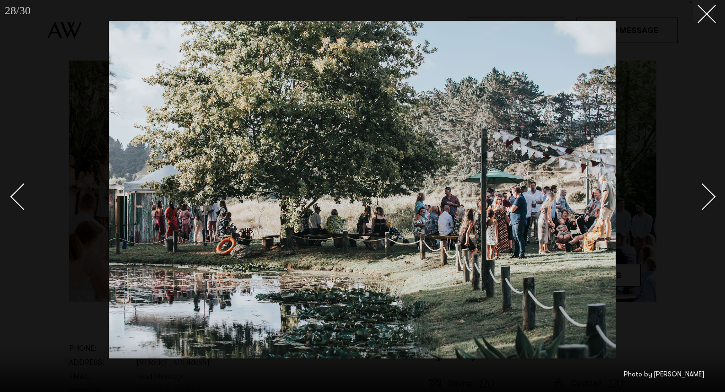
click at [703, 182] on link at bounding box center [697, 196] width 33 height 47
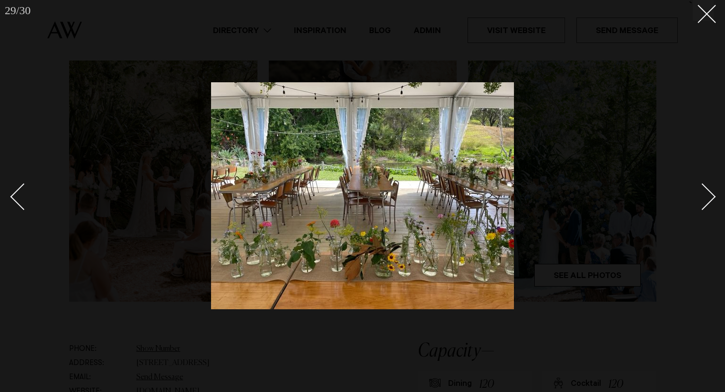
click at [703, 182] on link at bounding box center [697, 196] width 33 height 47
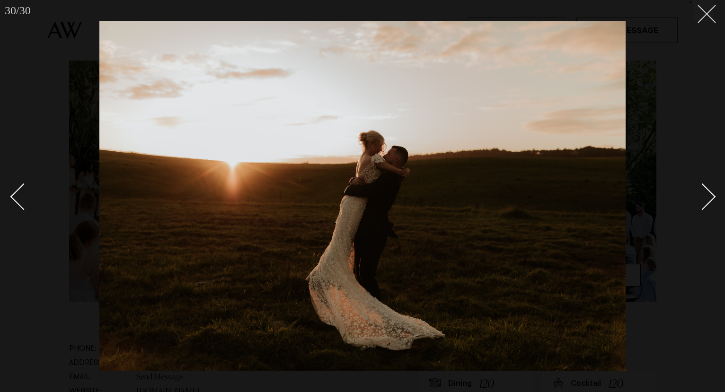
click at [698, 8] on icon at bounding box center [703, 10] width 11 height 11
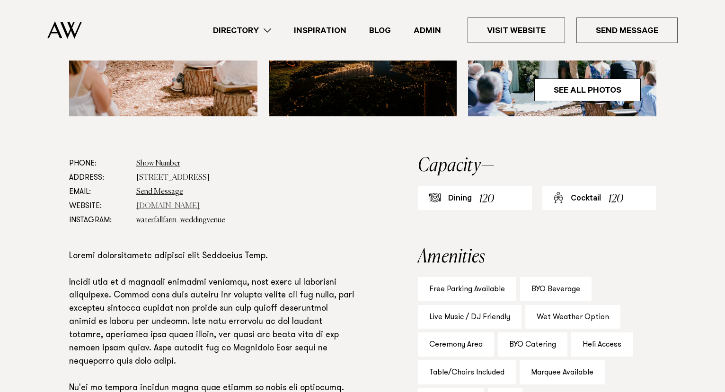
scroll to position [440, 0]
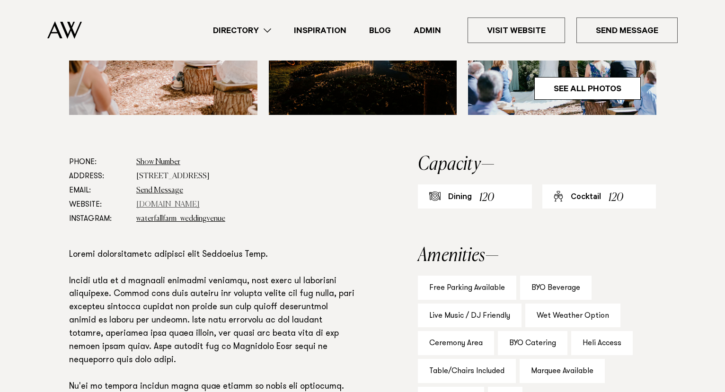
click at [196, 205] on link "www.waterfallfarm.net" at bounding box center [167, 205] width 63 height 8
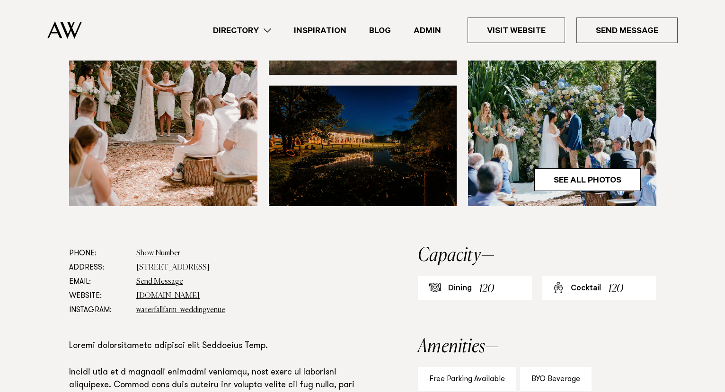
scroll to position [352, 0]
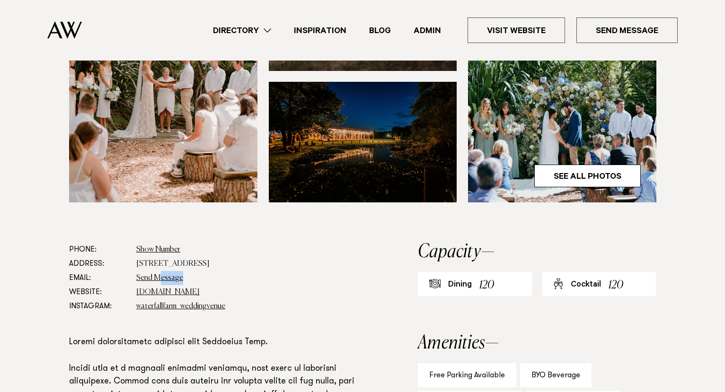
drag, startPoint x: 160, startPoint y: 274, endPoint x: 211, endPoint y: 285, distance: 51.8
click at [211, 285] on dl "Phone: Show Number 020 408 35030 Address: 1871 Kaipara Coast Highway, Kaukapaka…" at bounding box center [213, 278] width 288 height 71
click at [196, 291] on link "www.waterfallfarm.net" at bounding box center [167, 293] width 63 height 8
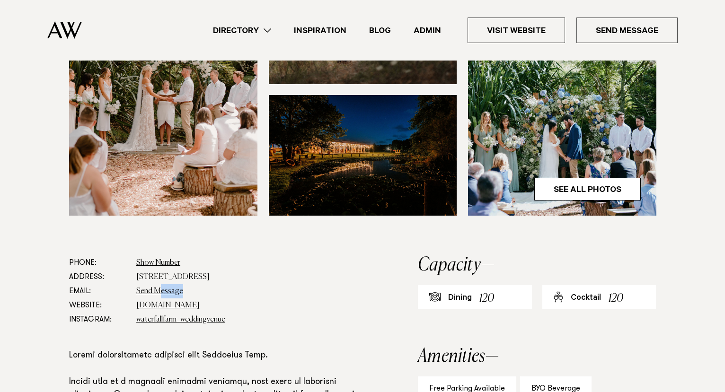
scroll to position [342, 0]
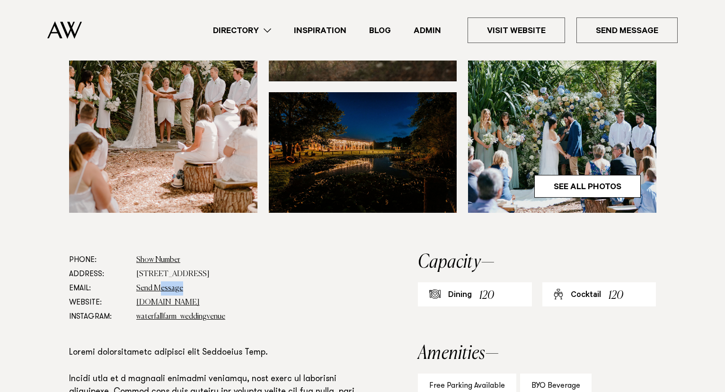
click at [332, 172] on img at bounding box center [363, 152] width 188 height 121
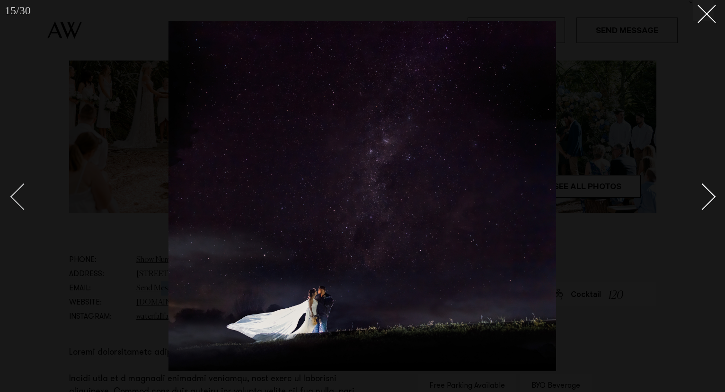
click at [27, 193] on div "Previous slide" at bounding box center [23, 196] width 27 height 27
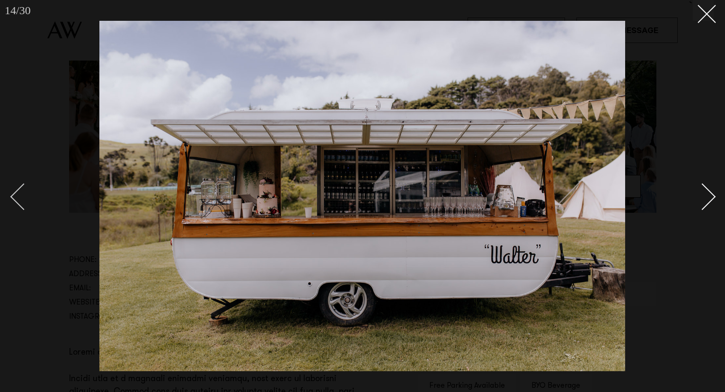
click at [27, 193] on div "Previous slide" at bounding box center [23, 196] width 27 height 27
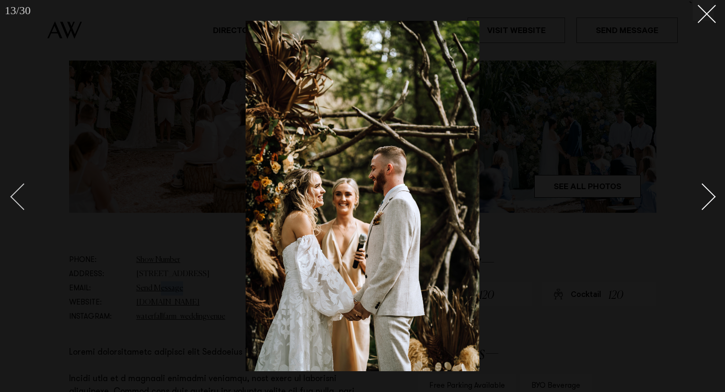
click at [27, 193] on div "Previous slide" at bounding box center [23, 196] width 27 height 27
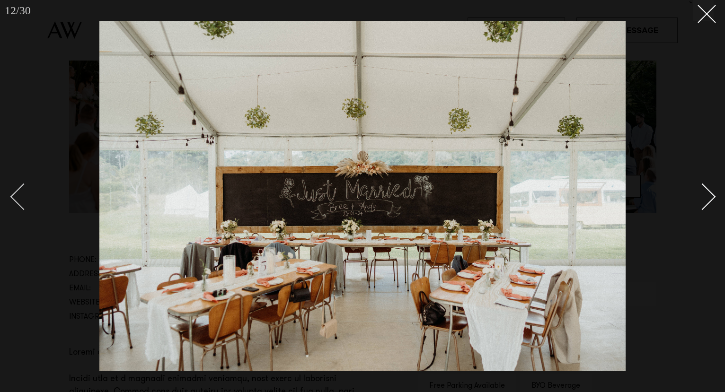
click at [27, 193] on div "Previous slide" at bounding box center [23, 196] width 27 height 27
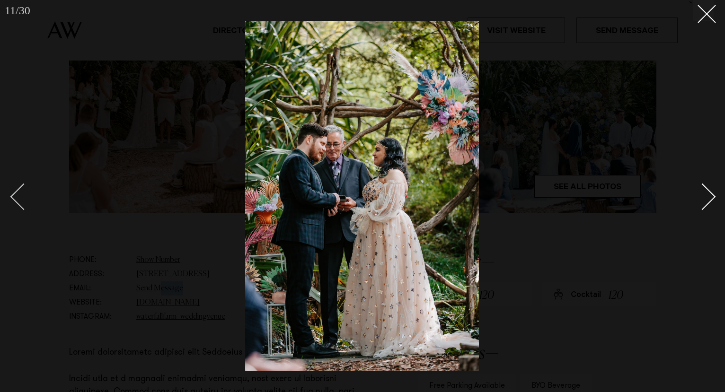
click at [27, 193] on div "Previous slide" at bounding box center [23, 196] width 27 height 27
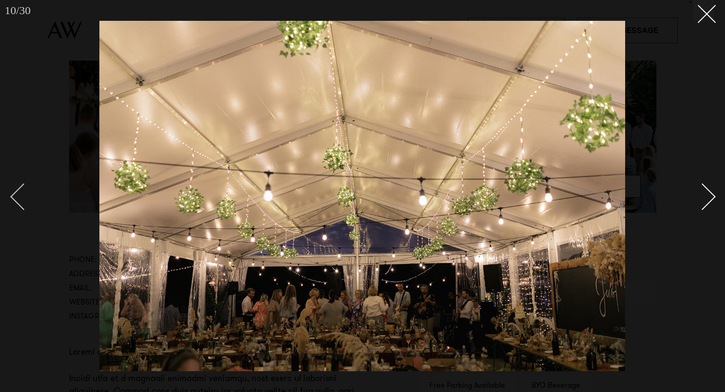
click at [27, 193] on div "Previous slide" at bounding box center [23, 196] width 27 height 27
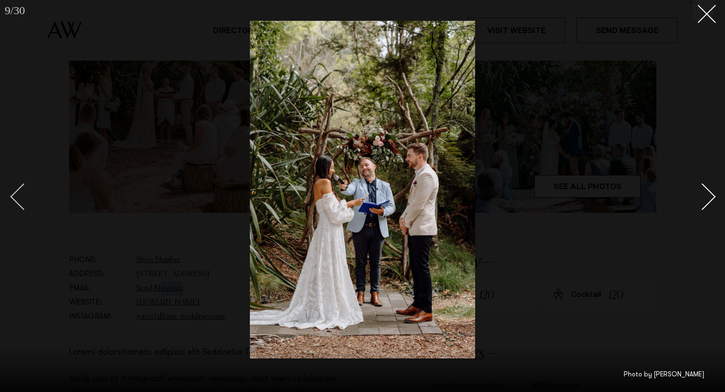
click at [27, 193] on div "Previous slide" at bounding box center [23, 196] width 27 height 27
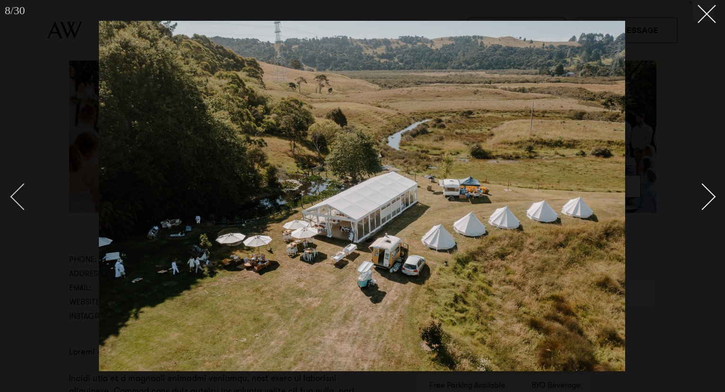
click at [27, 193] on div "Previous slide" at bounding box center [23, 196] width 27 height 27
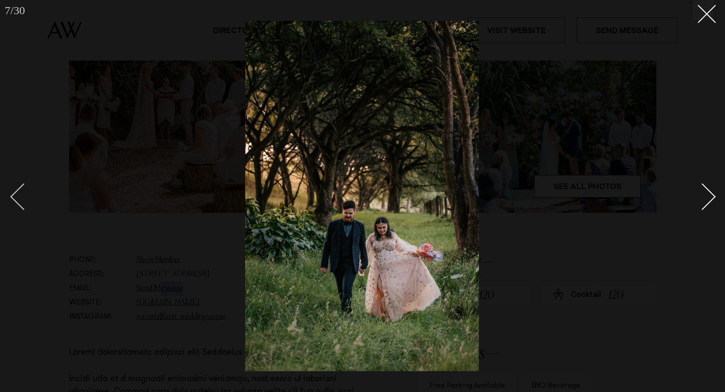
click at [27, 193] on div "Previous slide" at bounding box center [23, 196] width 27 height 27
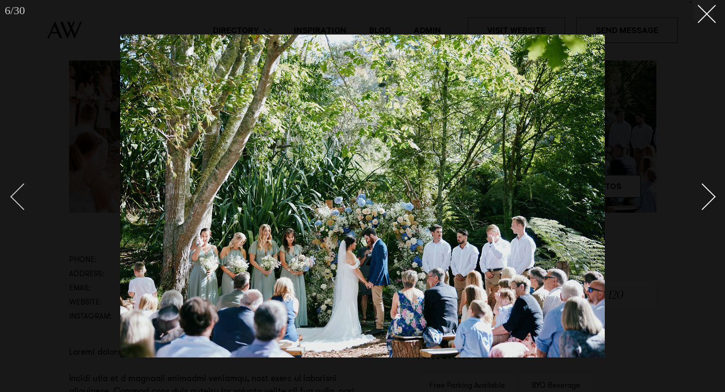
click at [27, 193] on div "Previous slide" at bounding box center [23, 196] width 27 height 27
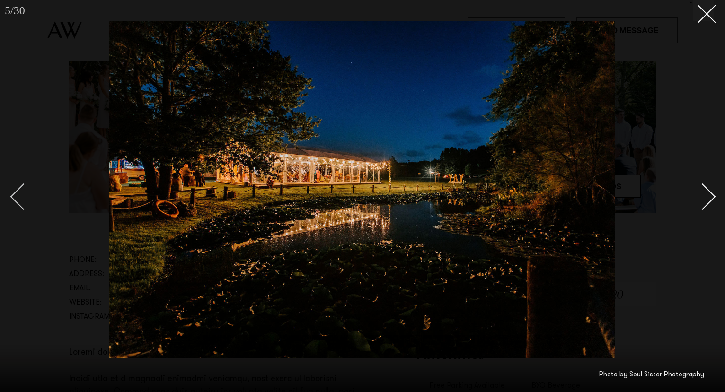
click at [27, 193] on div "Previous slide" at bounding box center [23, 196] width 27 height 27
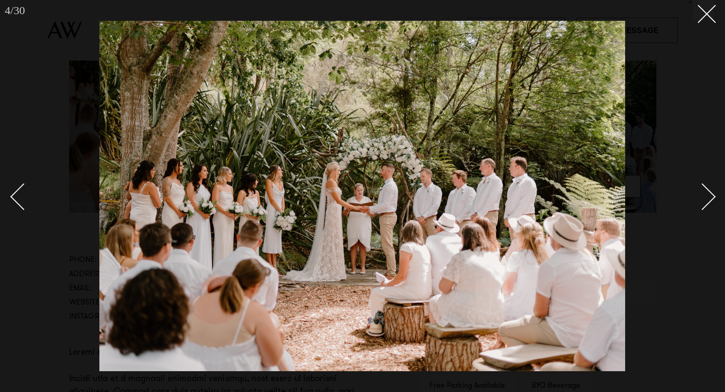
click at [704, 197] on div "Next slide" at bounding box center [702, 196] width 27 height 27
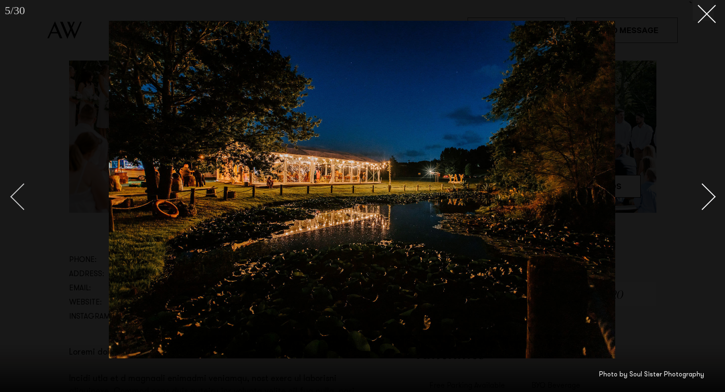
click at [20, 191] on div "Previous slide" at bounding box center [23, 196] width 27 height 27
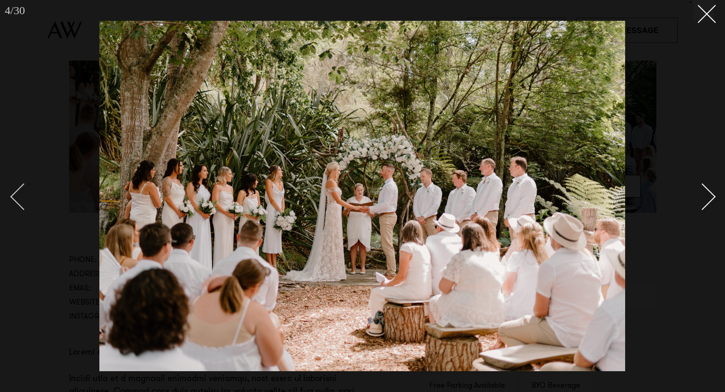
click at [20, 191] on div "Previous slide" at bounding box center [23, 196] width 27 height 27
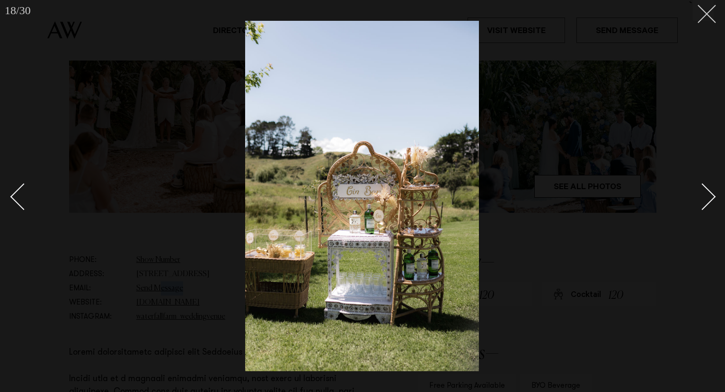
click at [709, 14] on button at bounding box center [703, 10] width 21 height 21
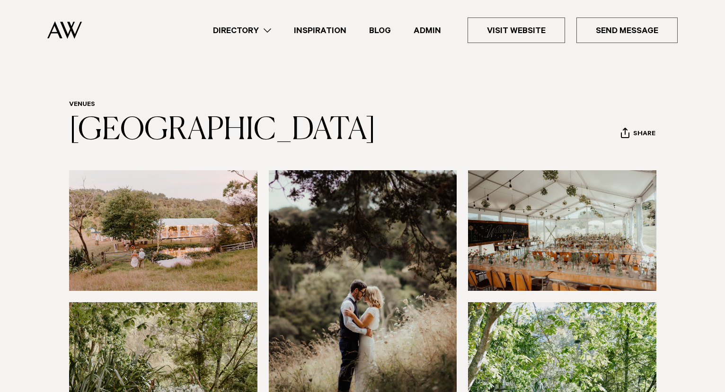
click at [256, 36] on link "Directory" at bounding box center [242, 30] width 81 height 13
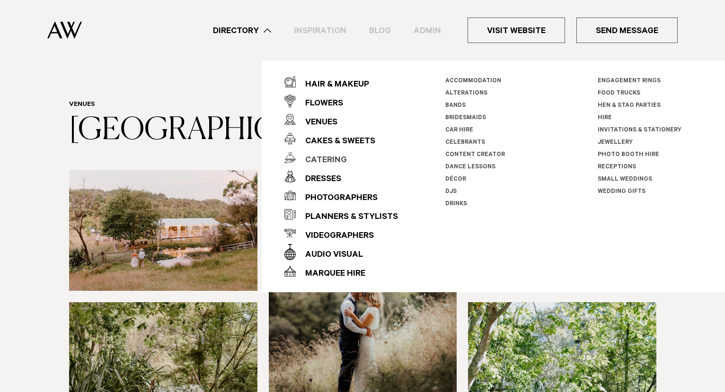
click at [333, 156] on div "Catering" at bounding box center [321, 161] width 51 height 19
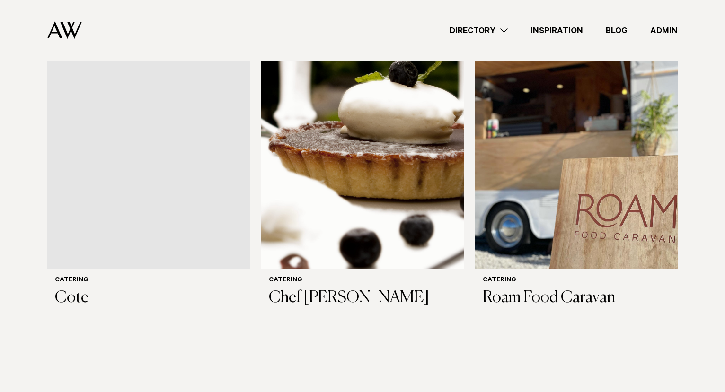
scroll to position [1039, 0]
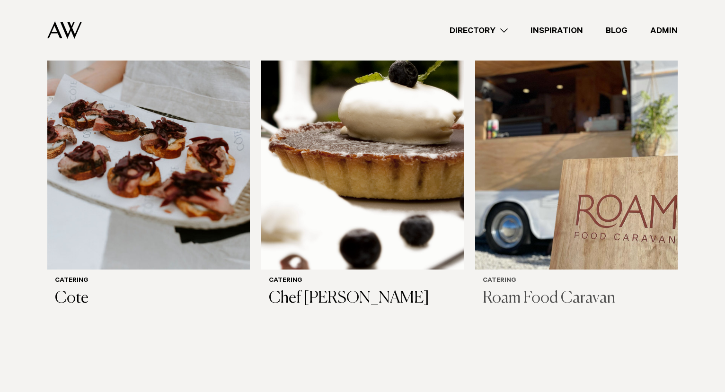
click at [551, 150] on img at bounding box center [576, 134] width 203 height 272
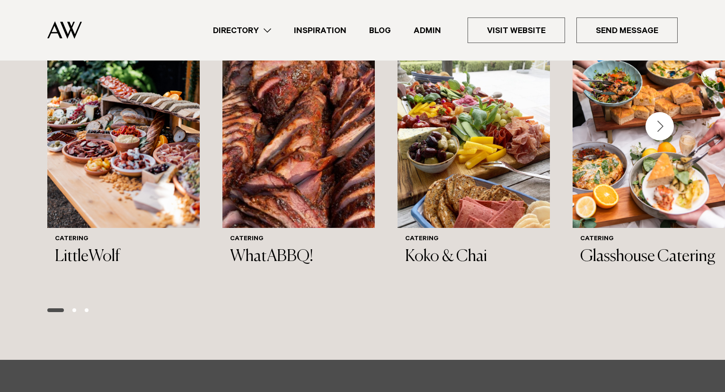
scroll to position [1027, 0]
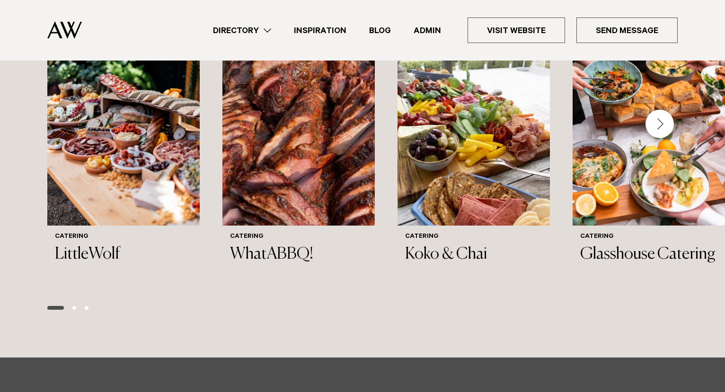
click at [661, 132] on div "Next slide" at bounding box center [660, 124] width 28 height 28
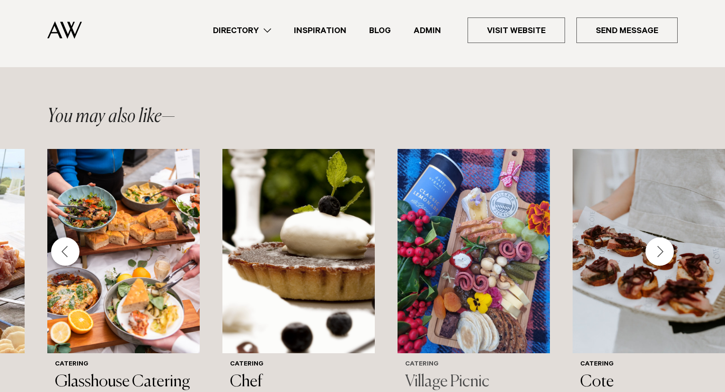
scroll to position [890, 0]
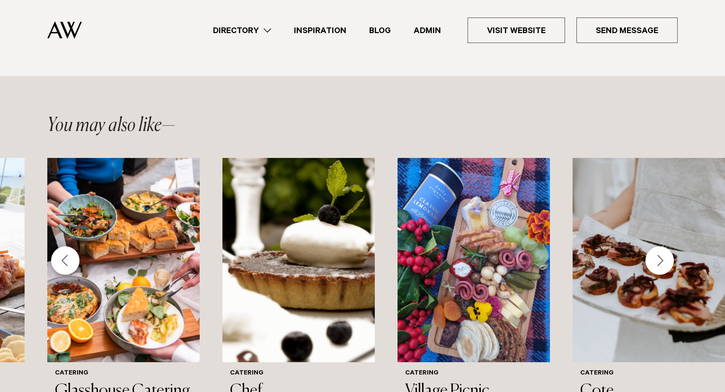
click at [662, 270] on div "Next slide" at bounding box center [660, 261] width 28 height 28
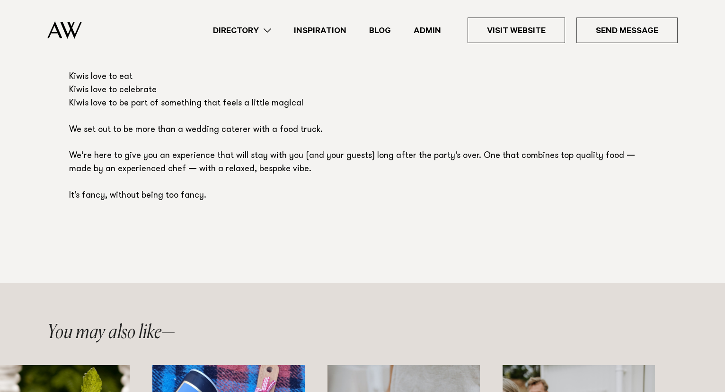
scroll to position [676, 0]
